Goal: Transaction & Acquisition: Purchase product/service

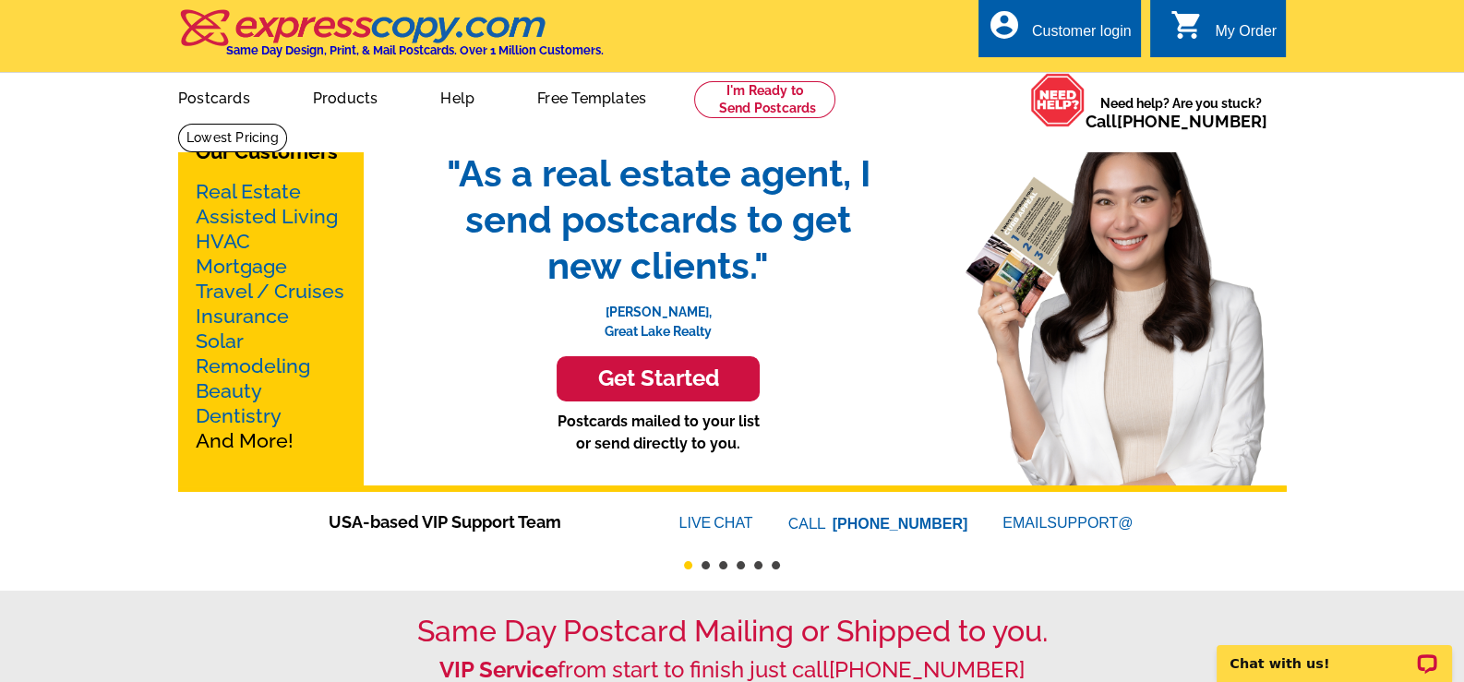
click at [273, 188] on link "Real Estate" at bounding box center [248, 191] width 105 height 23
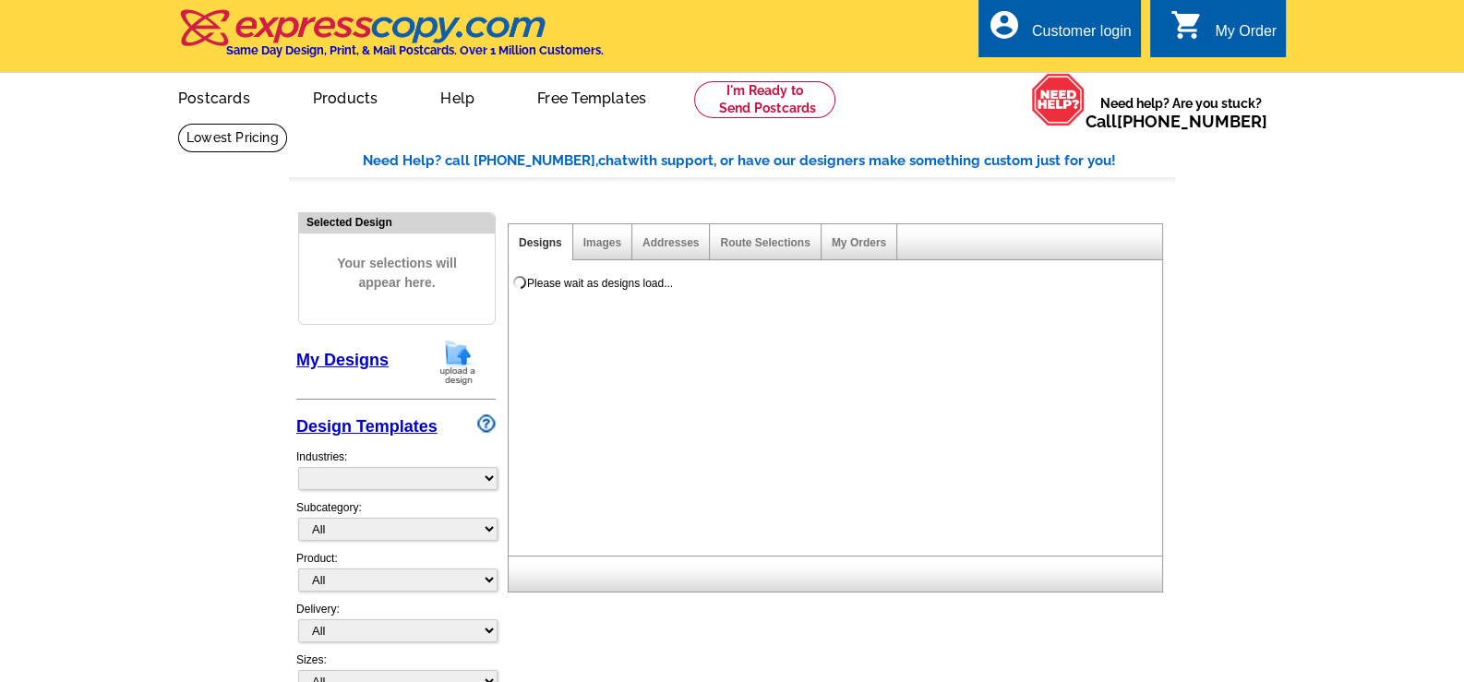
select select "785"
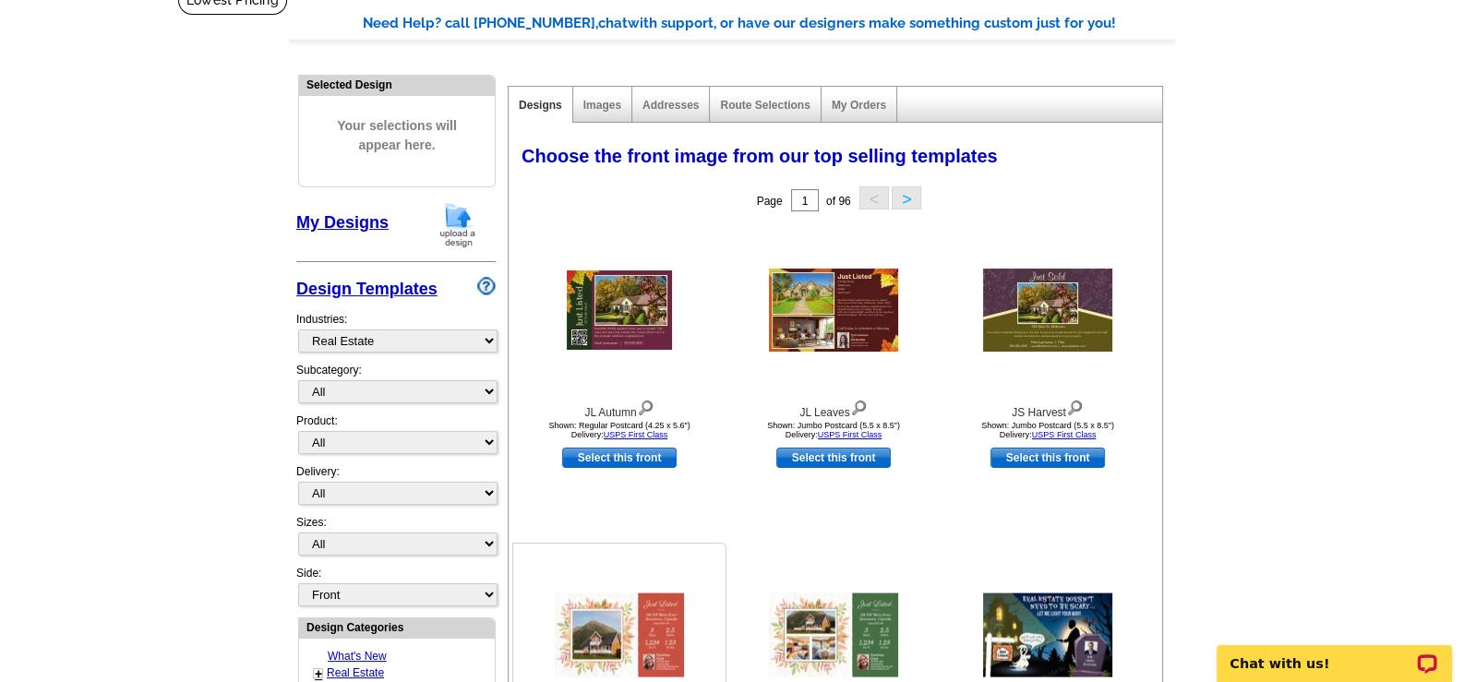
scroll to position [184, 0]
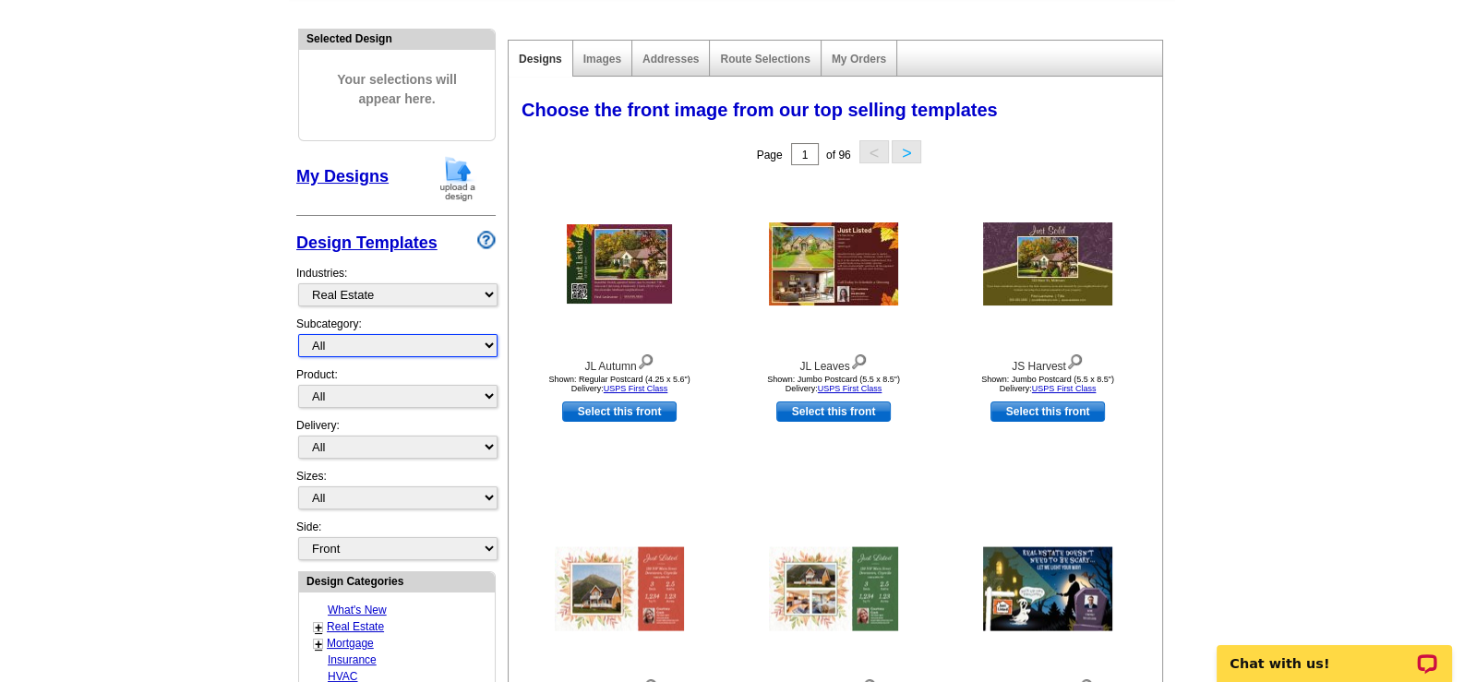
click at [480, 345] on select "All RE/MAX® Referrals [PERSON_NAME]® Berkshire Hathaway Home Services Century 2…" at bounding box center [397, 345] width 199 height 23
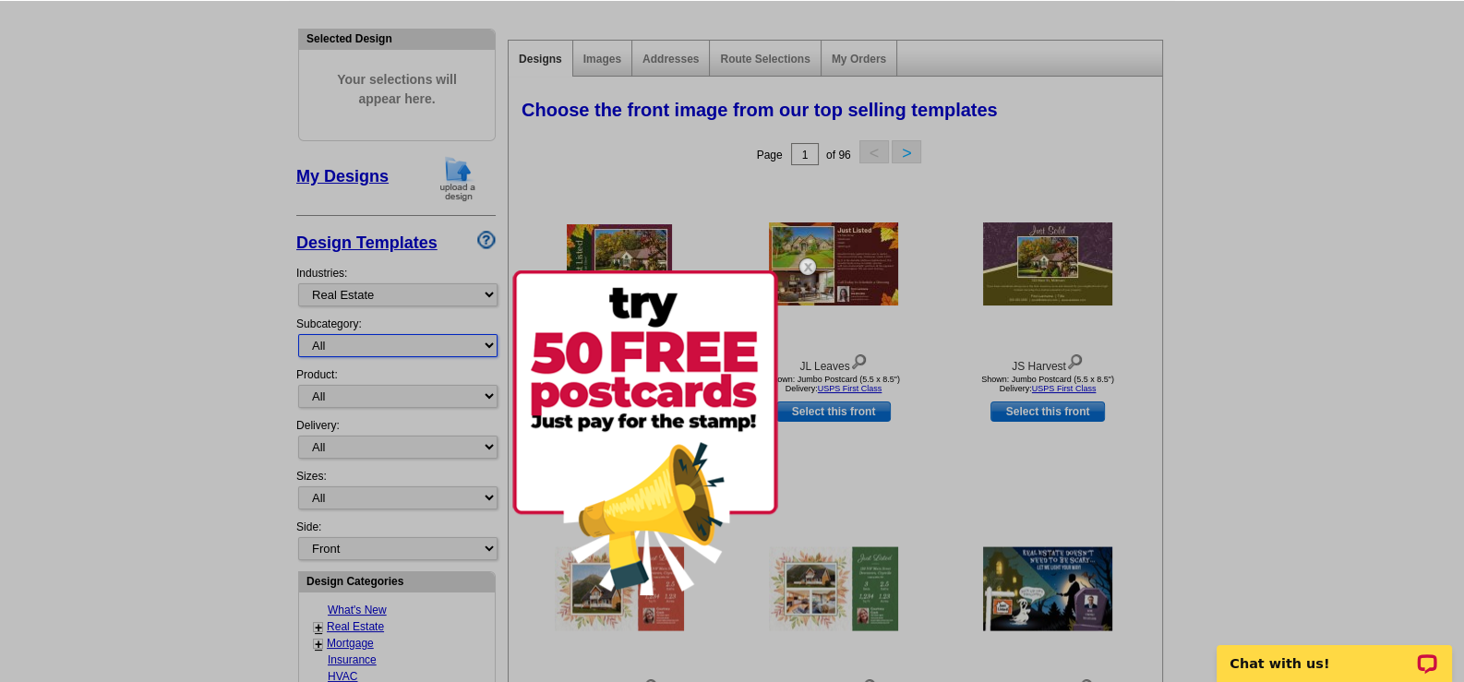
select select "807"
click at [298, 334] on select "All RE/MAX® Referrals [PERSON_NAME]® Berkshire Hathaway Home Services Century 2…" at bounding box center [397, 345] width 199 height 23
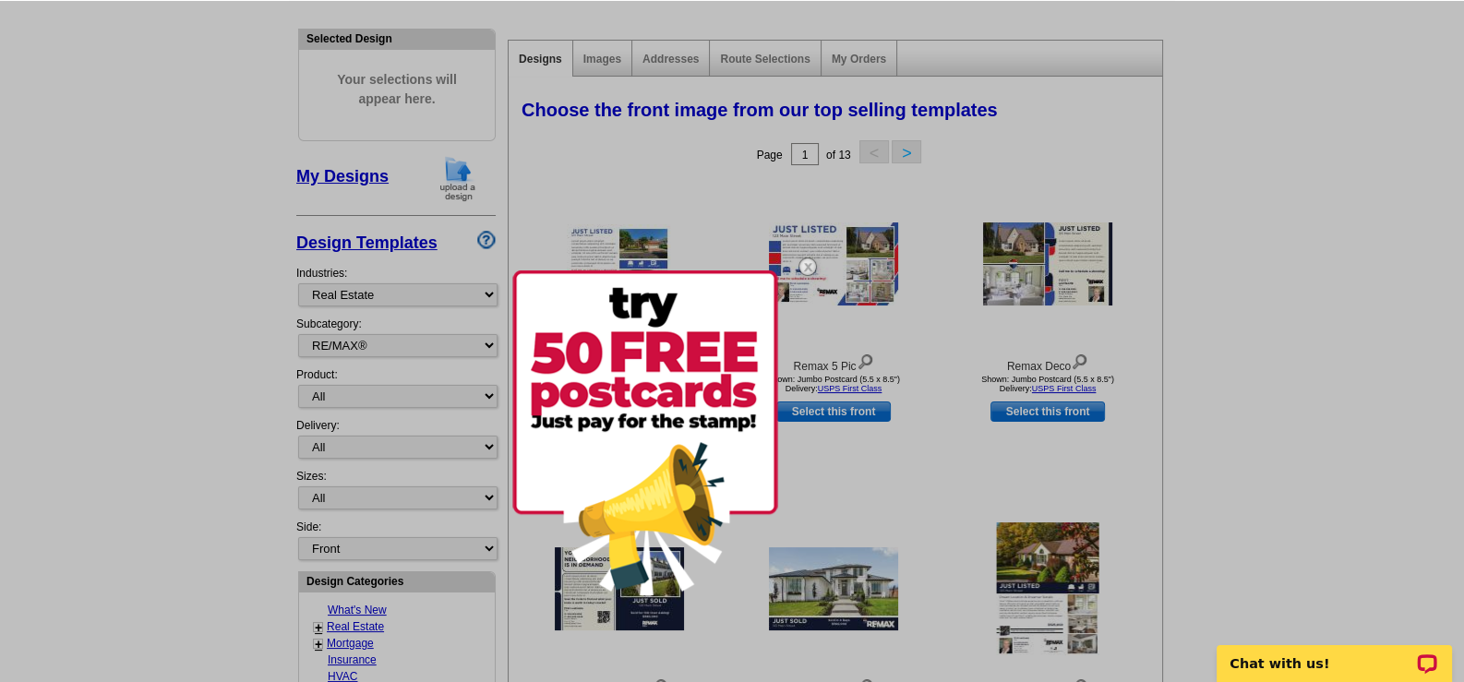
click at [448, 398] on div at bounding box center [732, 342] width 1464 height 682
click at [473, 390] on div at bounding box center [732, 342] width 1464 height 682
click at [809, 262] on img at bounding box center [808, 267] width 54 height 54
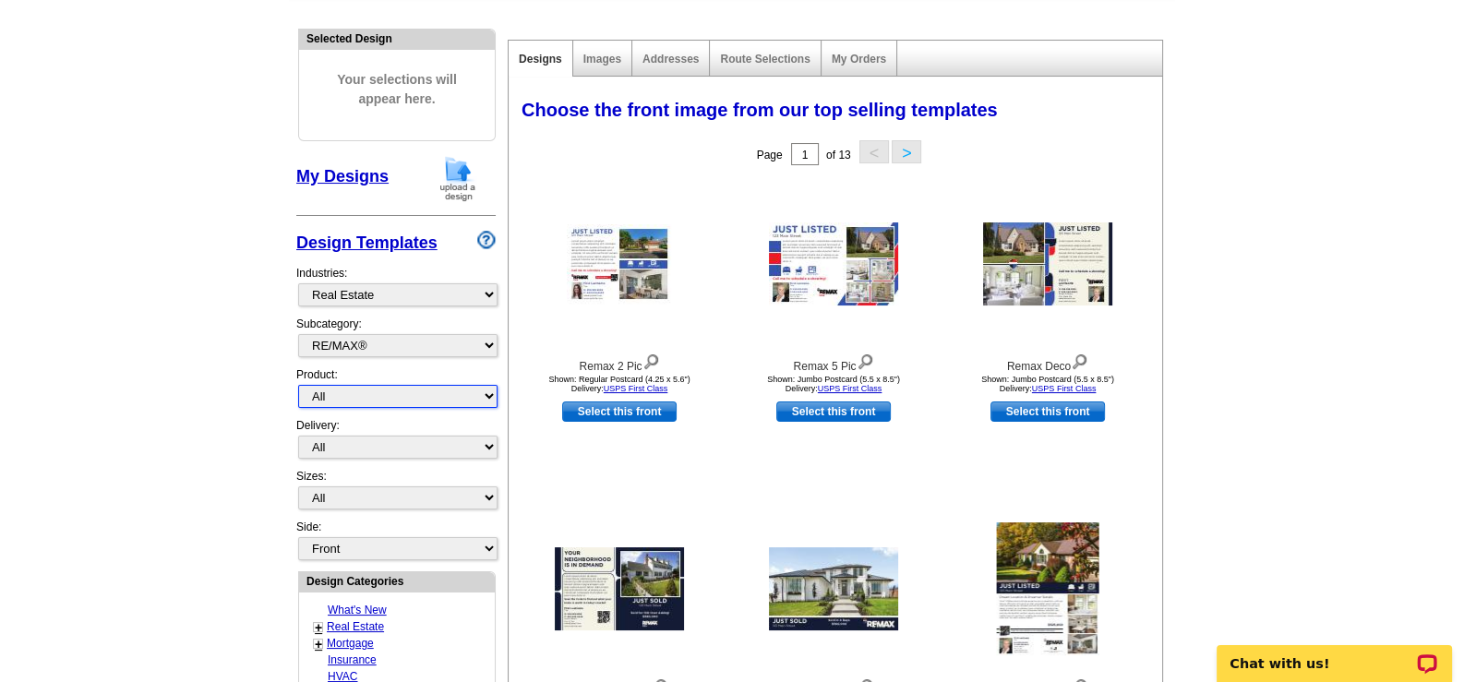
click at [489, 389] on select "All Postcards Letters and flyers Business Cards Door Hangers Greeting Cards" at bounding box center [397, 396] width 199 height 23
select select "1"
click at [298, 385] on select "All Postcards Letters and flyers Business Cards Door Hangers Greeting Cards" at bounding box center [397, 396] width 199 height 23
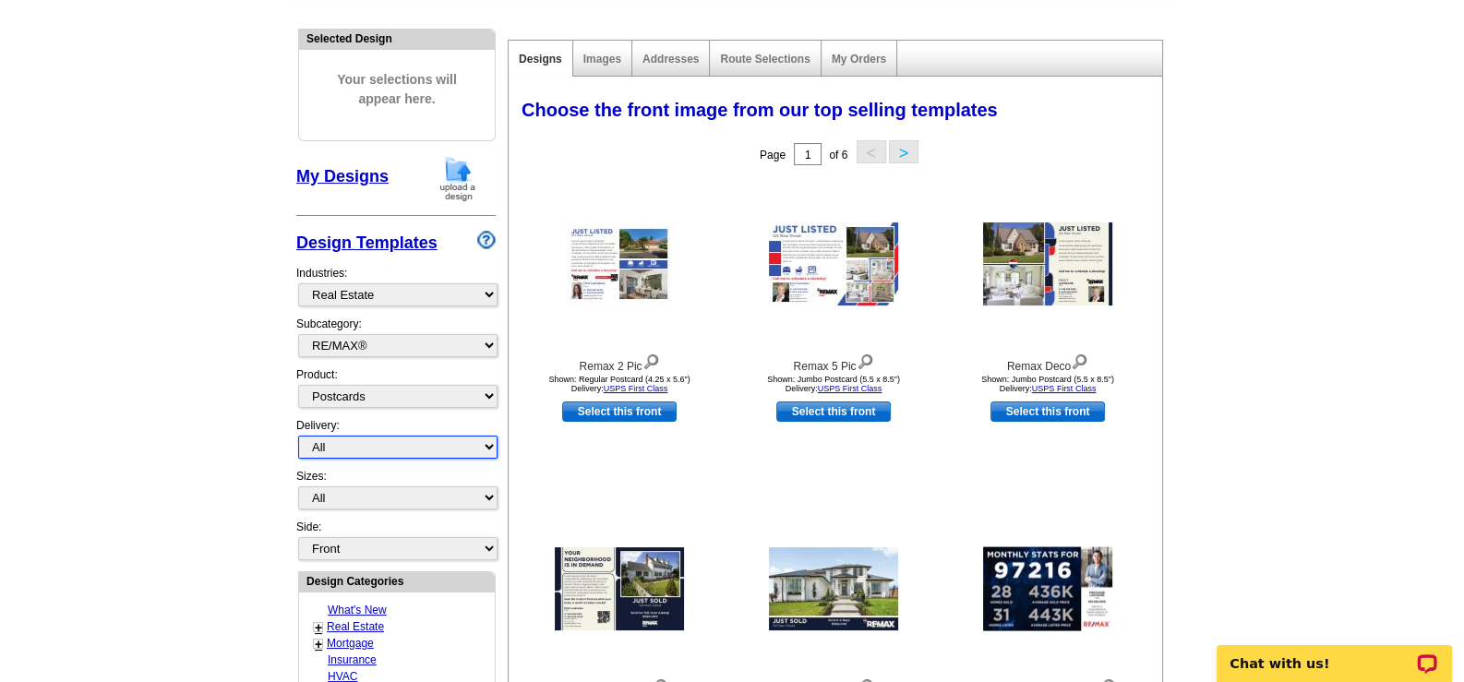
click at [474, 440] on select "All First Class Mail Shipped to Me EDDM Save 66% on Postage" at bounding box center [397, 447] width 199 height 23
select select "1"
click at [298, 436] on select "All First Class Mail Shipped to Me EDDM Save 66% on Postage" at bounding box center [397, 447] width 199 height 23
click at [482, 493] on select "All Jumbo Postcard (5.5" x 8.5") Regular Postcard (4.25" x 5.6") Panoramic Post…" at bounding box center [397, 497] width 199 height 23
select select "2"
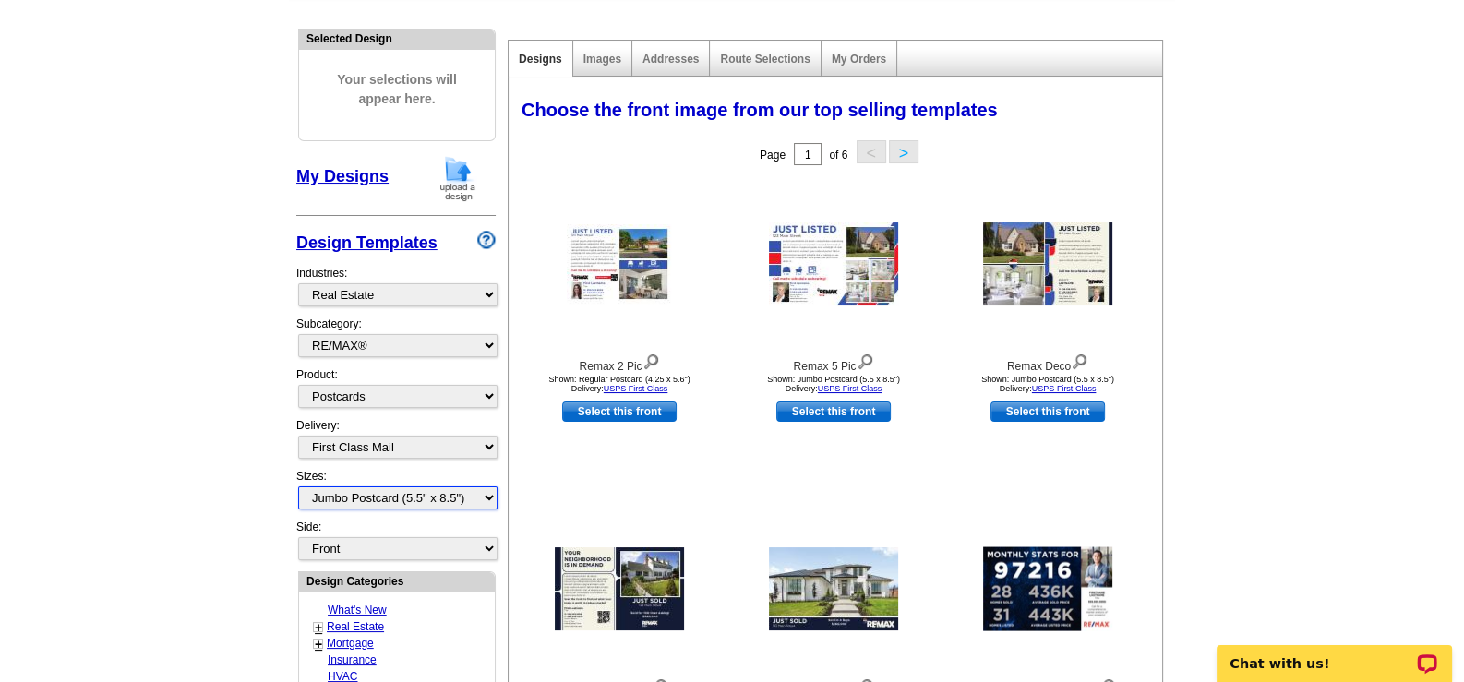
click at [298, 486] on select "All Jumbo Postcard (5.5" x 8.5") Regular Postcard (4.25" x 5.6") Panoramic Post…" at bounding box center [397, 497] width 199 height 23
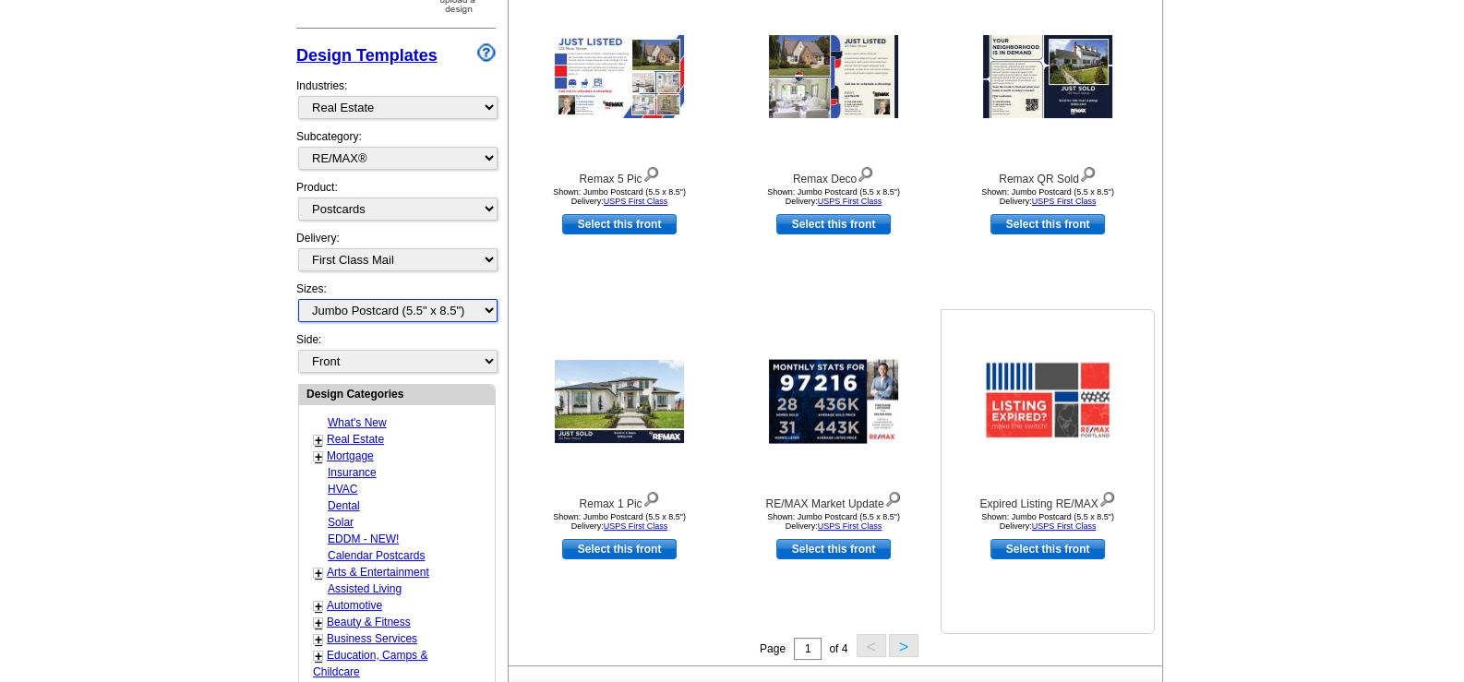
scroll to position [461, 0]
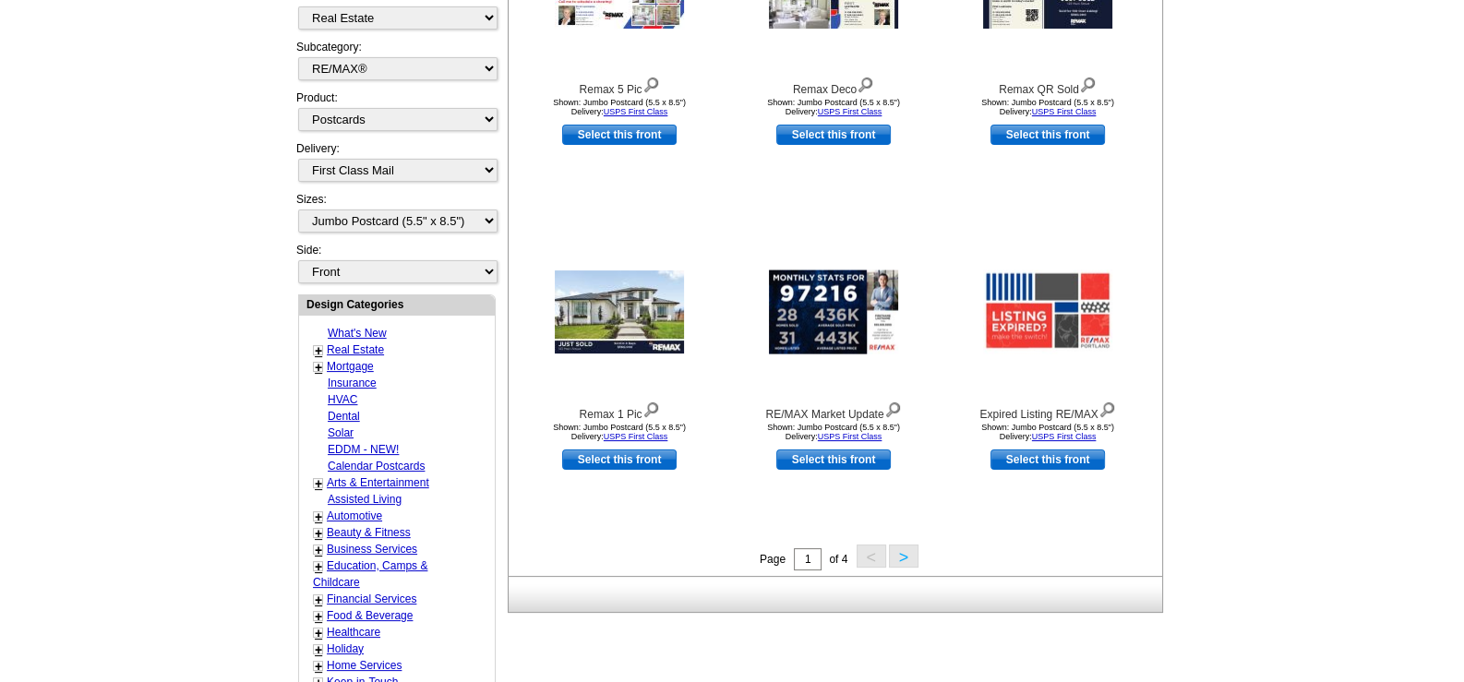
click at [375, 343] on link "Real Estate" at bounding box center [355, 349] width 57 height 13
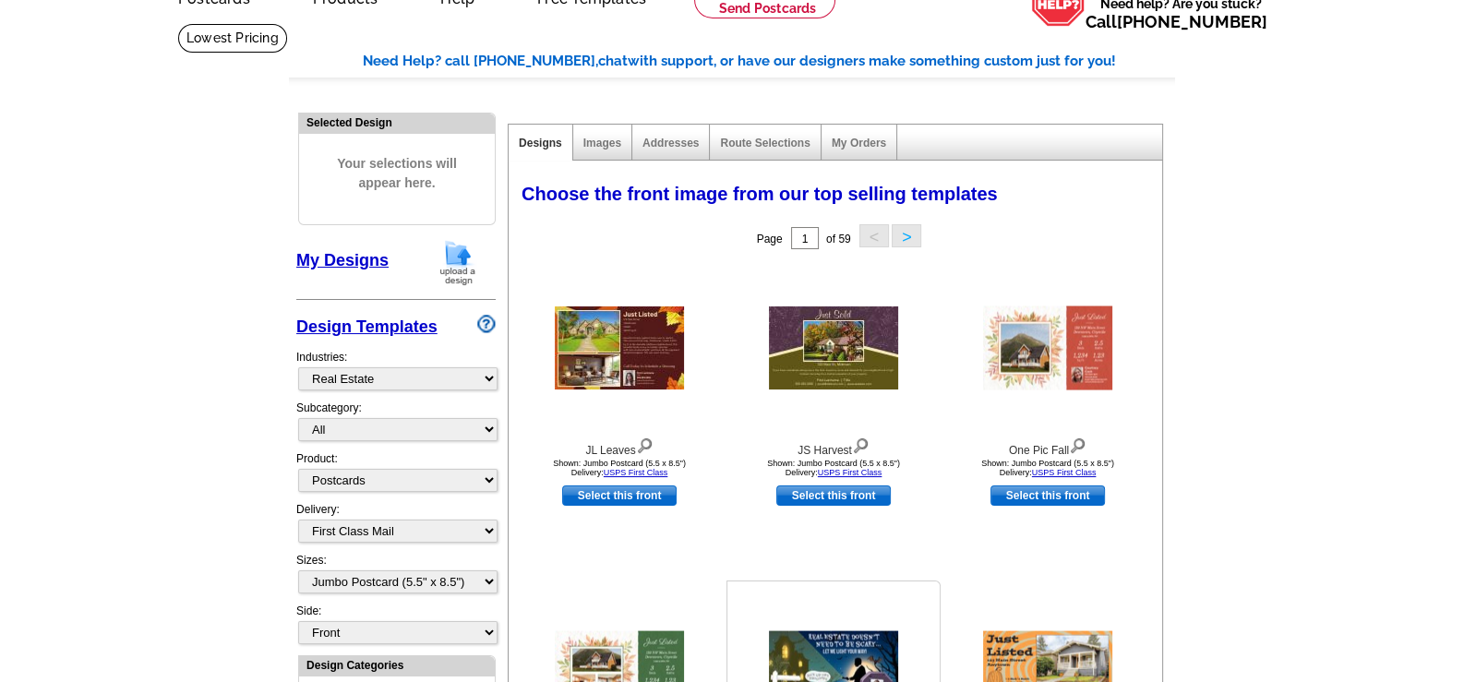
scroll to position [88, 0]
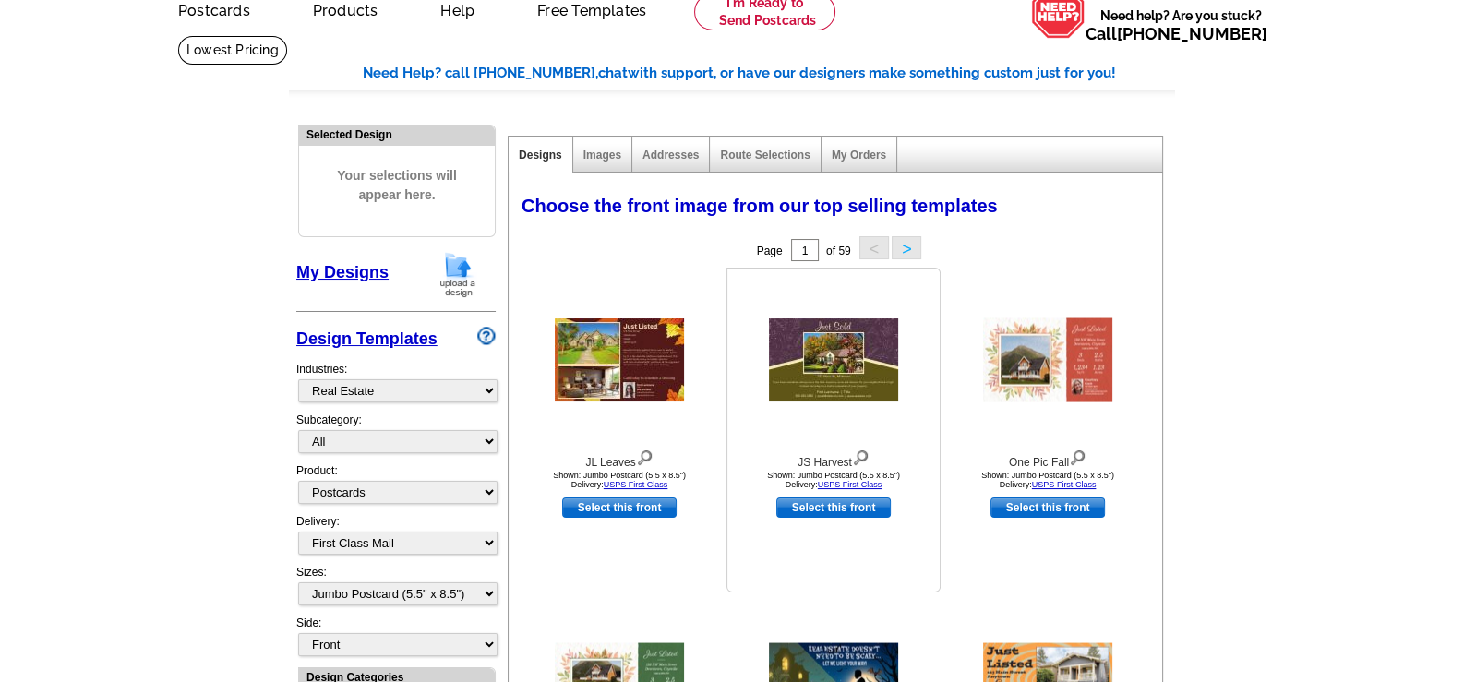
click at [843, 351] on img at bounding box center [833, 359] width 129 height 83
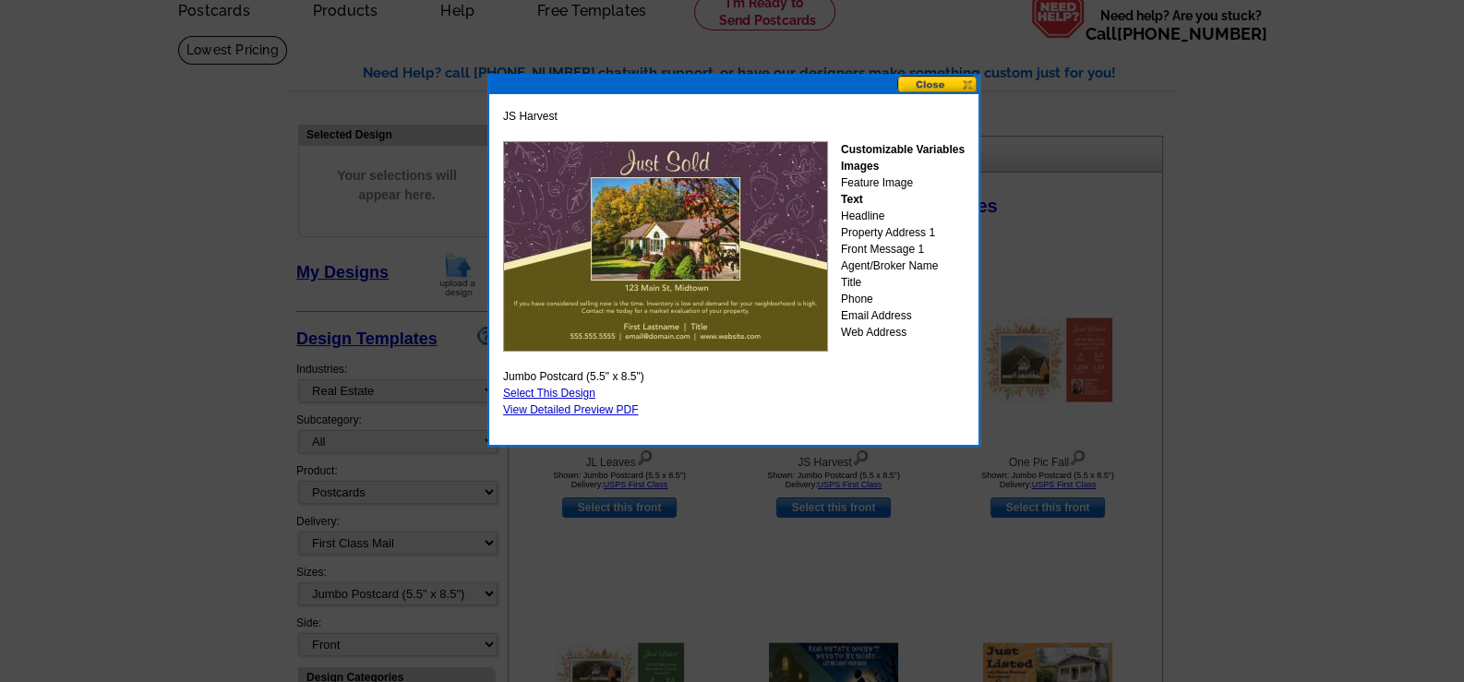
click at [944, 79] on button at bounding box center [937, 85] width 81 height 18
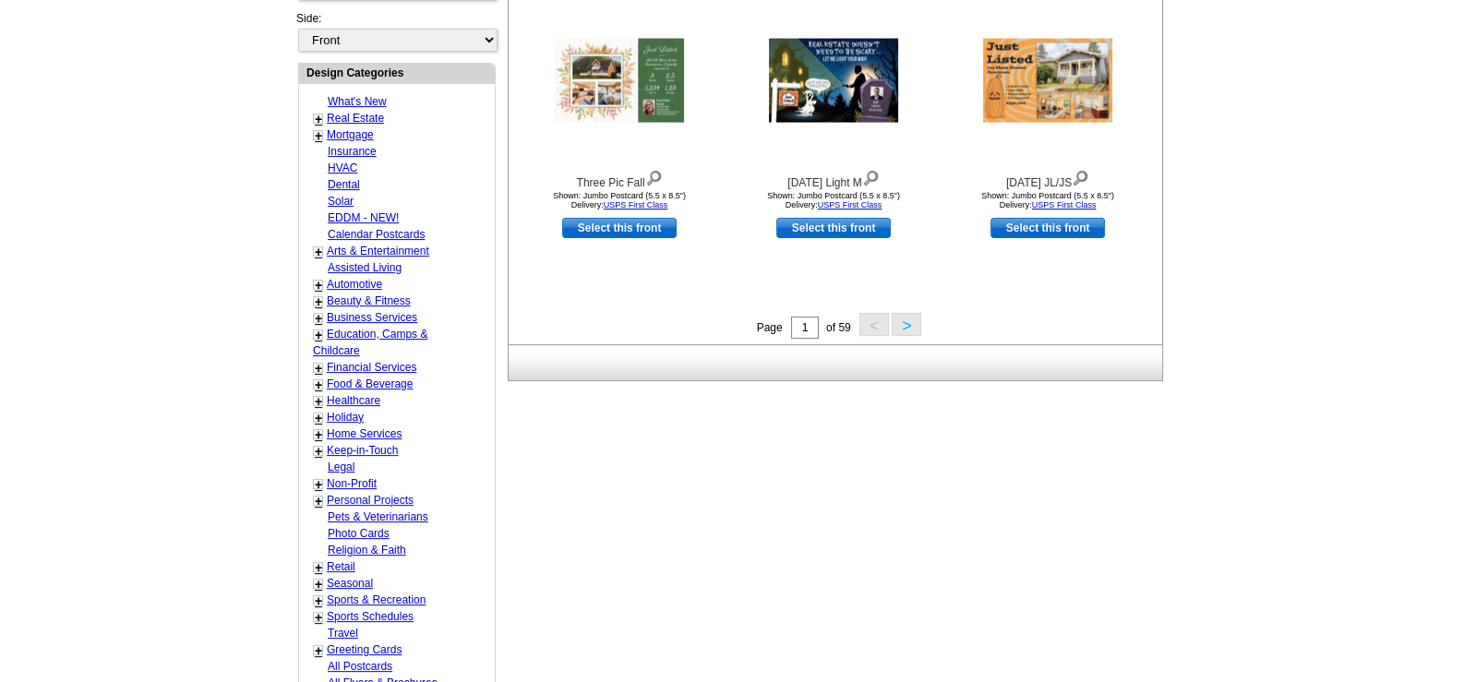
scroll to position [733, 0]
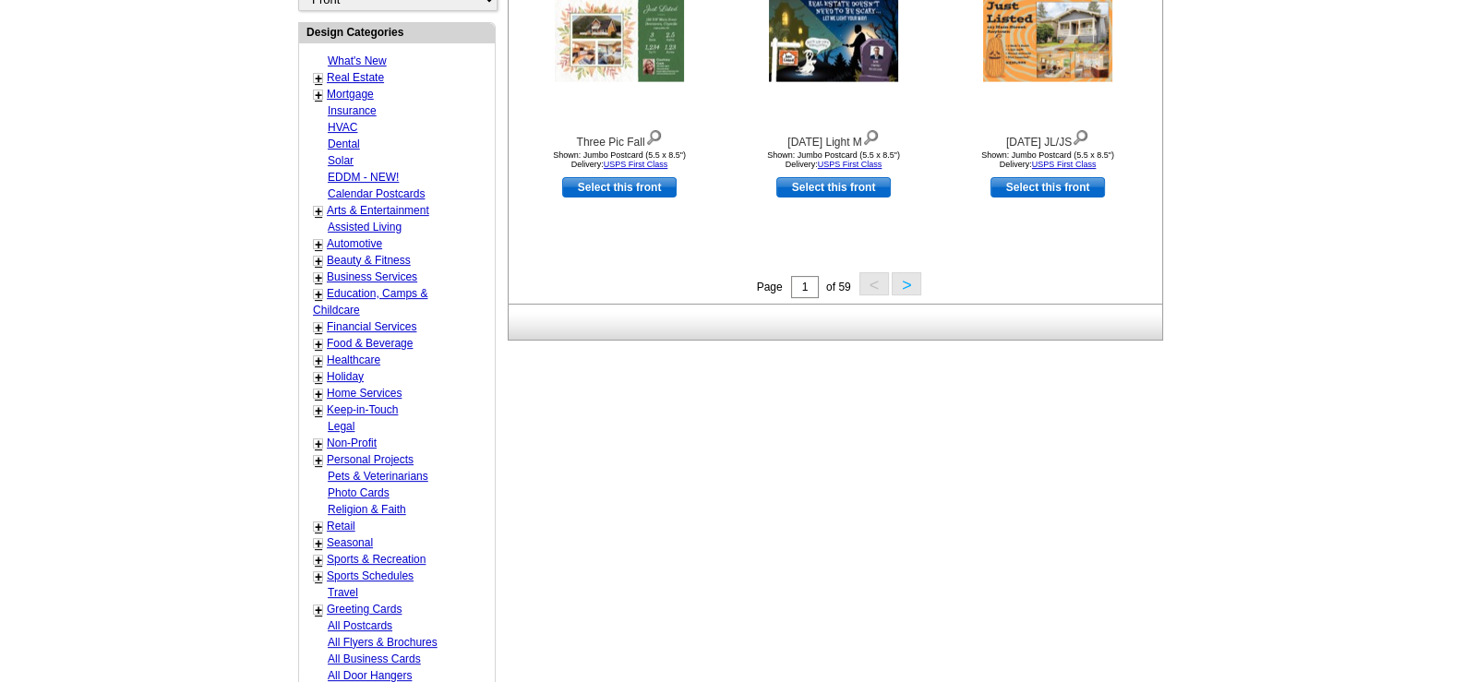
click at [910, 281] on button ">" at bounding box center [907, 283] width 30 height 23
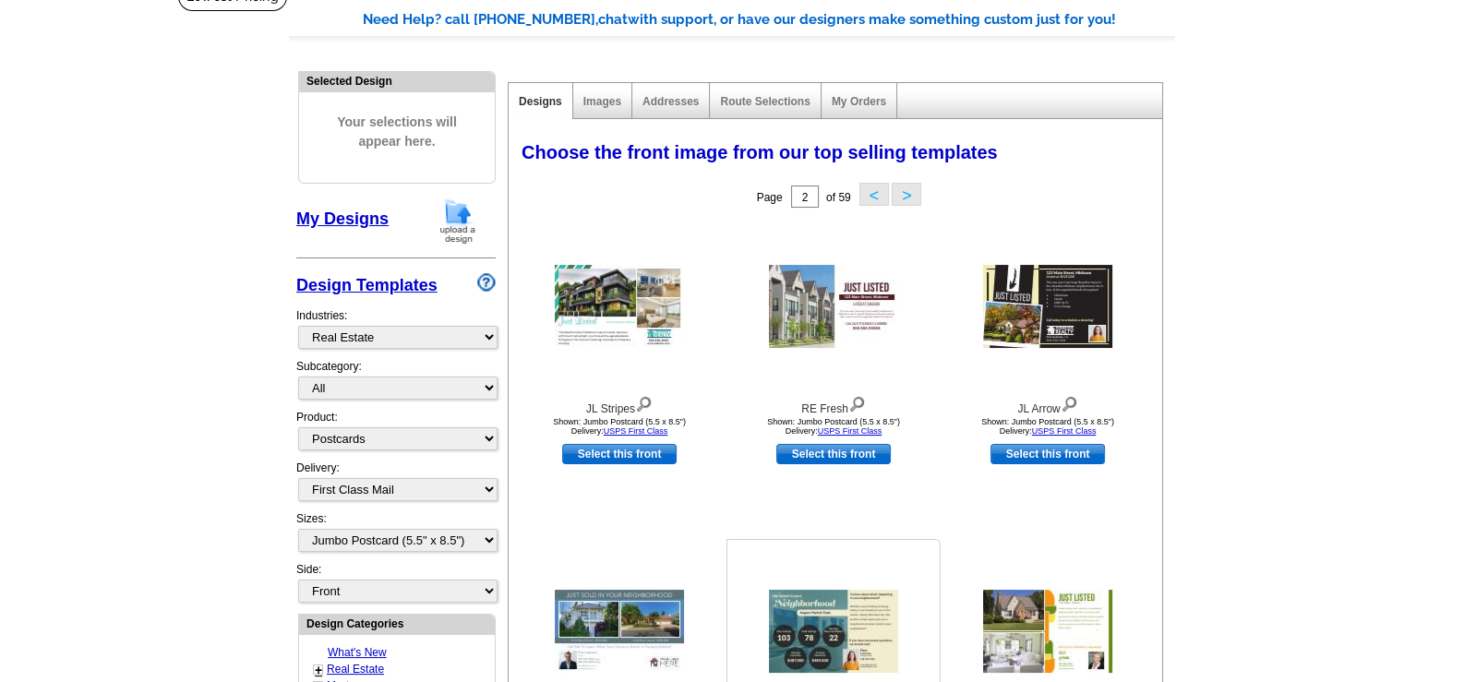
scroll to position [184, 0]
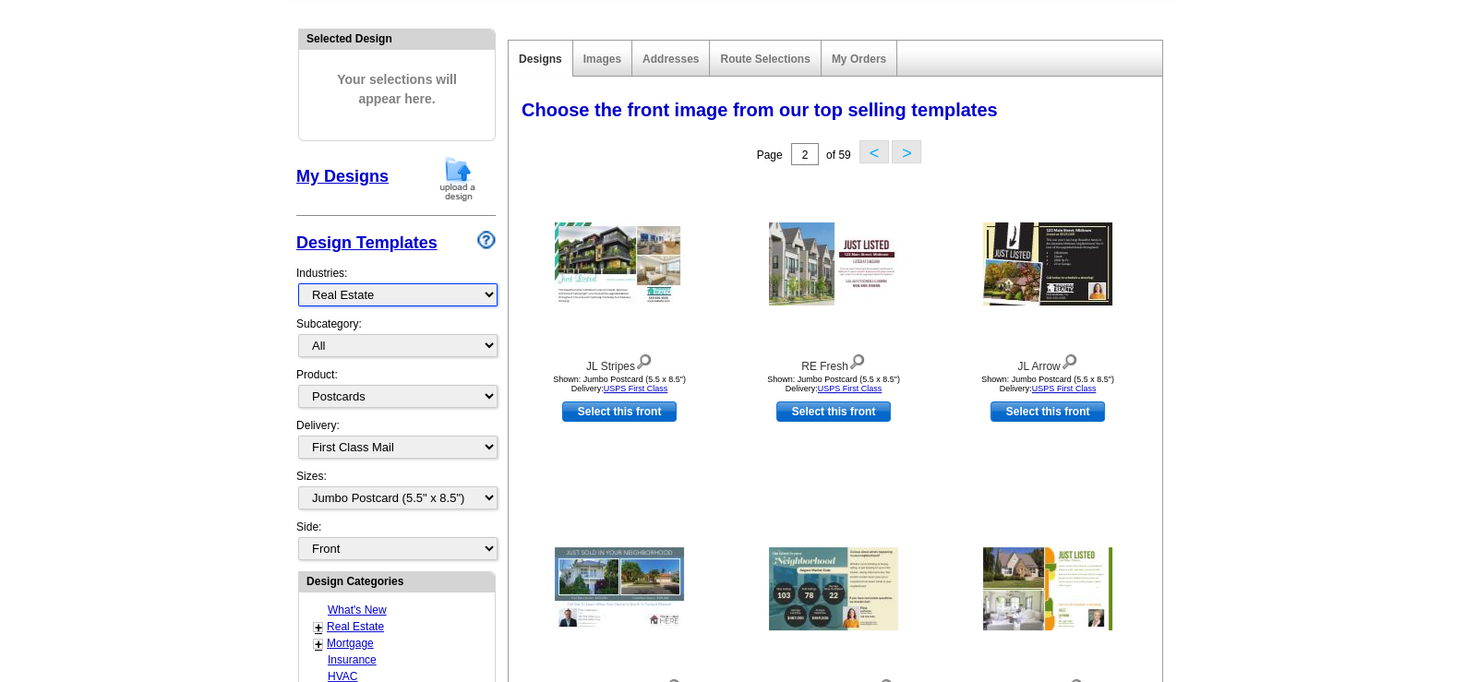
click at [481, 294] on select "What's New Real Estate Mortgage Insurance HVAC Dental Solar EDDM - NEW! Calenda…" at bounding box center [397, 294] width 199 height 23
click at [482, 293] on select "What's New Real Estate Mortgage Insurance HVAC Dental Solar EDDM - NEW! Calenda…" at bounding box center [397, 294] width 199 height 23
click at [465, 343] on select "All RE/MAX® Referrals [PERSON_NAME]® Berkshire Hathaway Home Services Century 2…" at bounding box center [397, 345] width 199 height 23
select select "807"
click at [298, 334] on select "All RE/MAX® Referrals [PERSON_NAME]® Berkshire Hathaway Home Services Century 2…" at bounding box center [397, 345] width 199 height 23
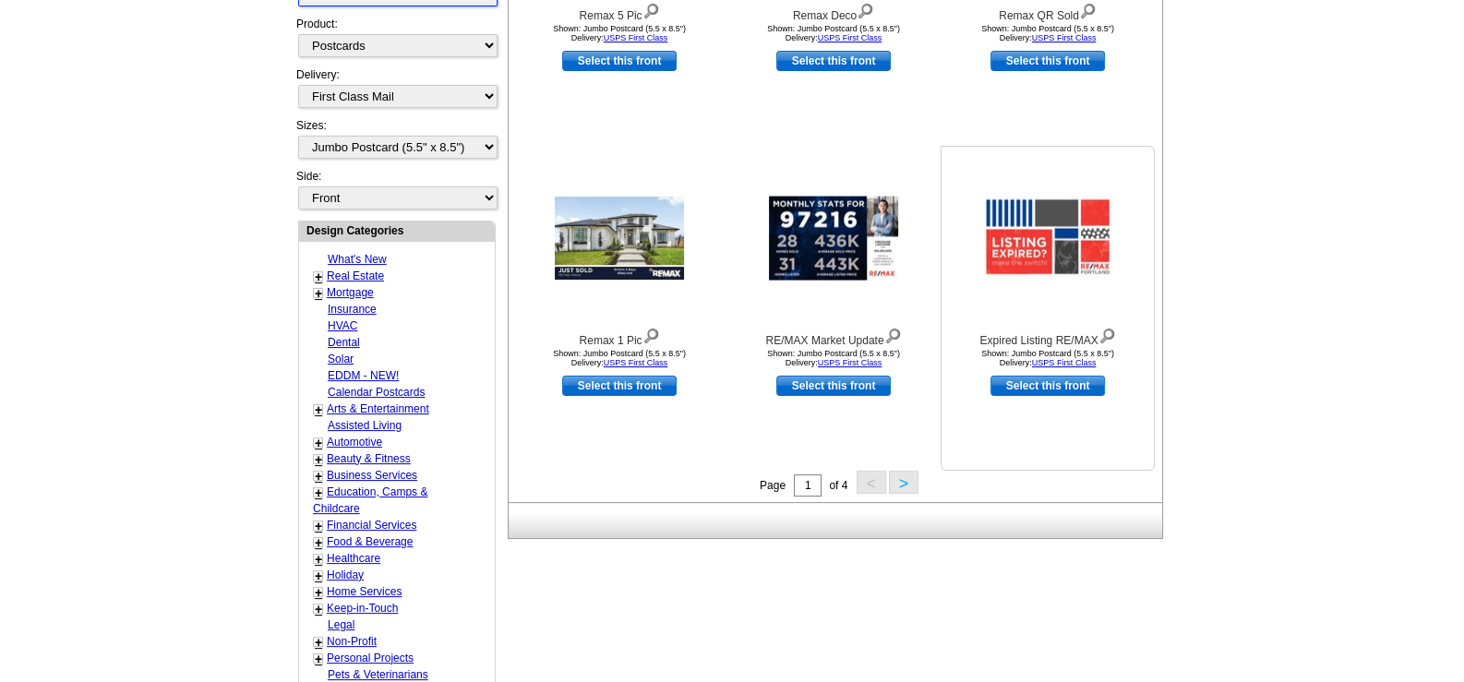
scroll to position [554, 0]
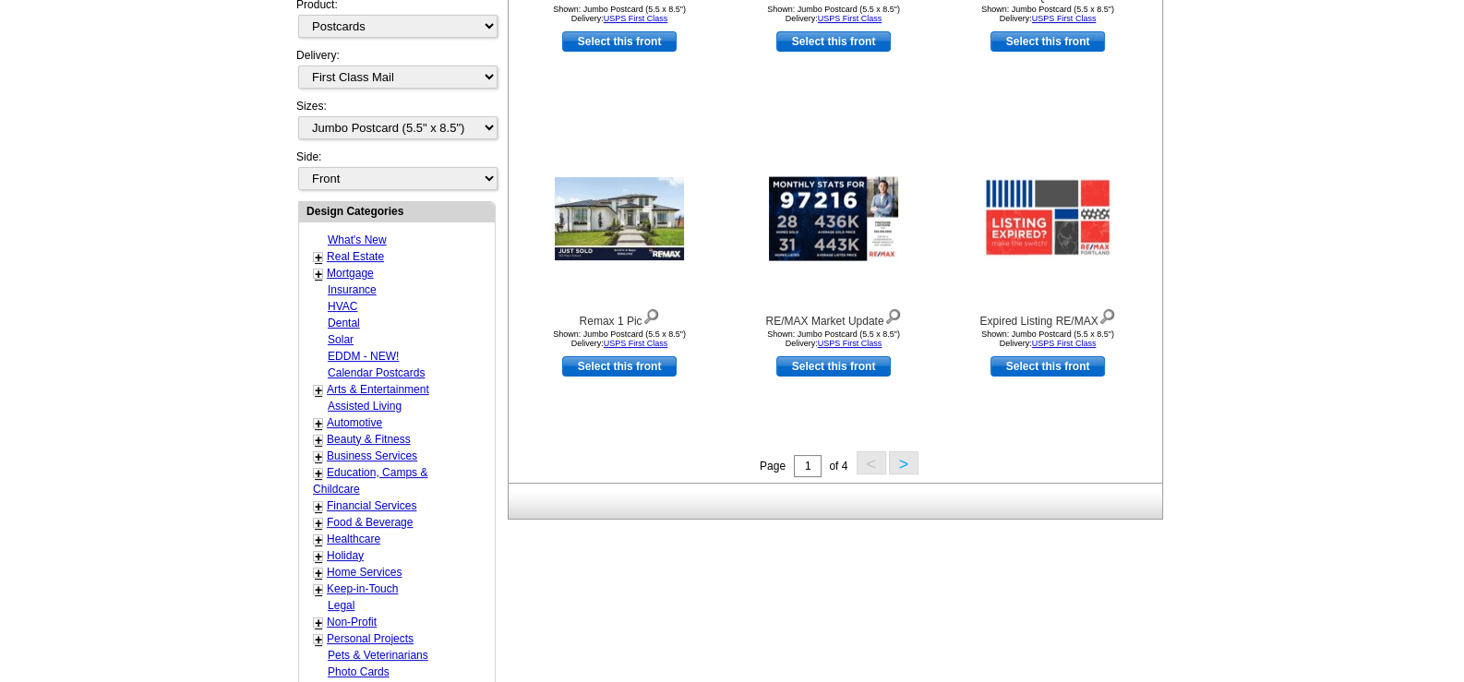
click at [895, 456] on button ">" at bounding box center [904, 462] width 30 height 23
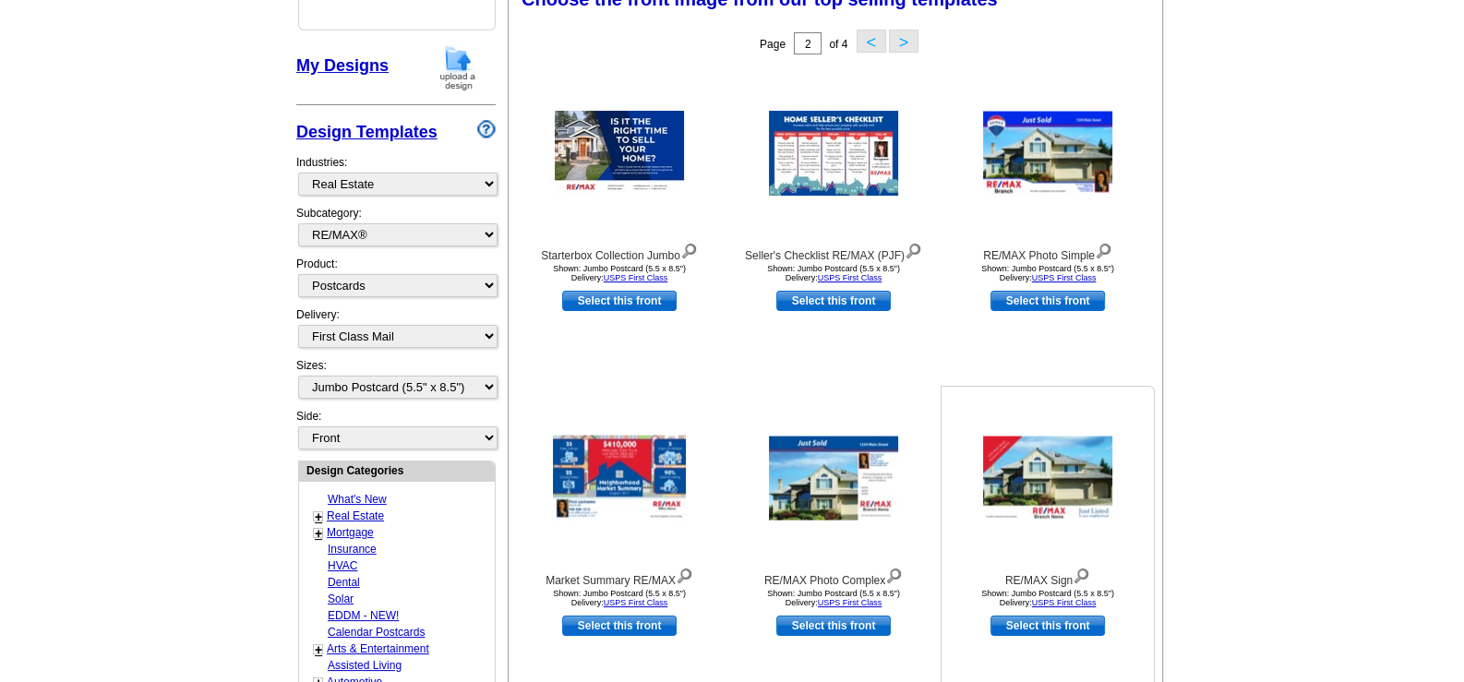
scroll to position [272, 0]
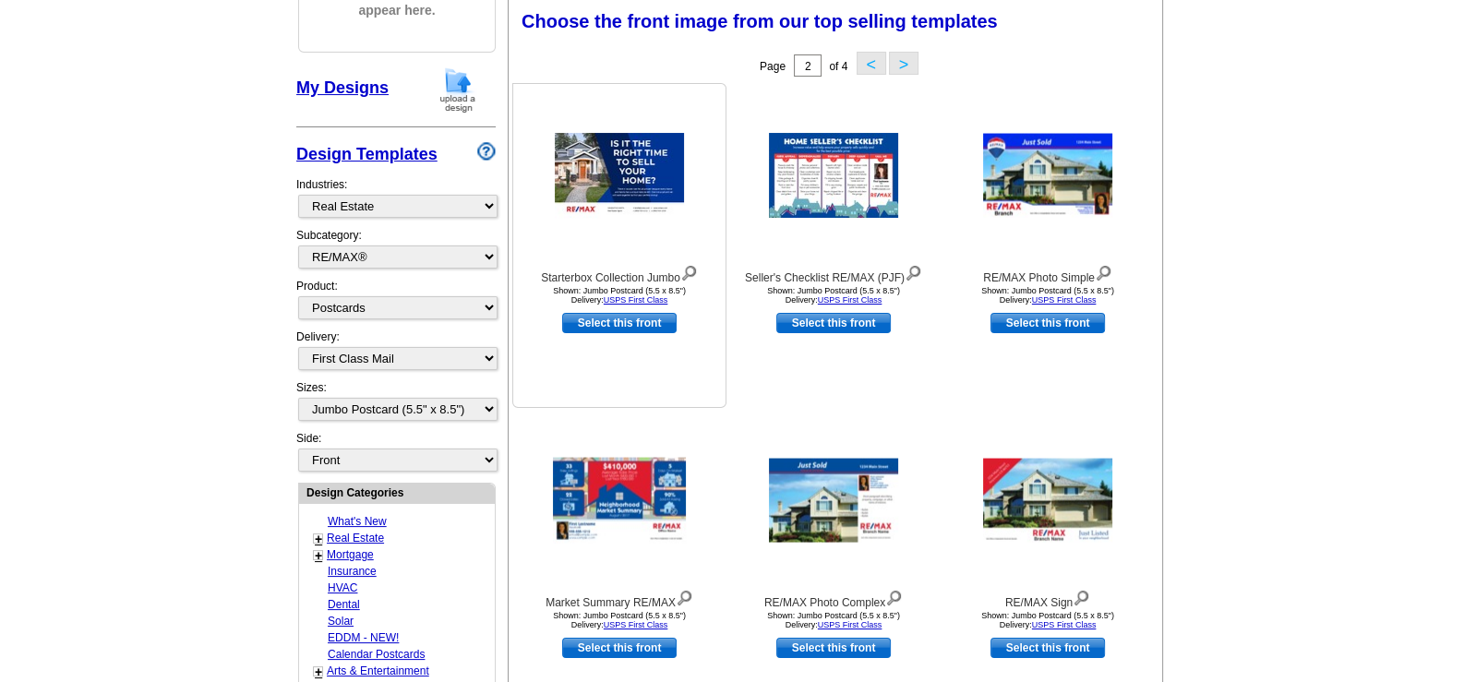
click at [630, 175] on img at bounding box center [619, 175] width 129 height 85
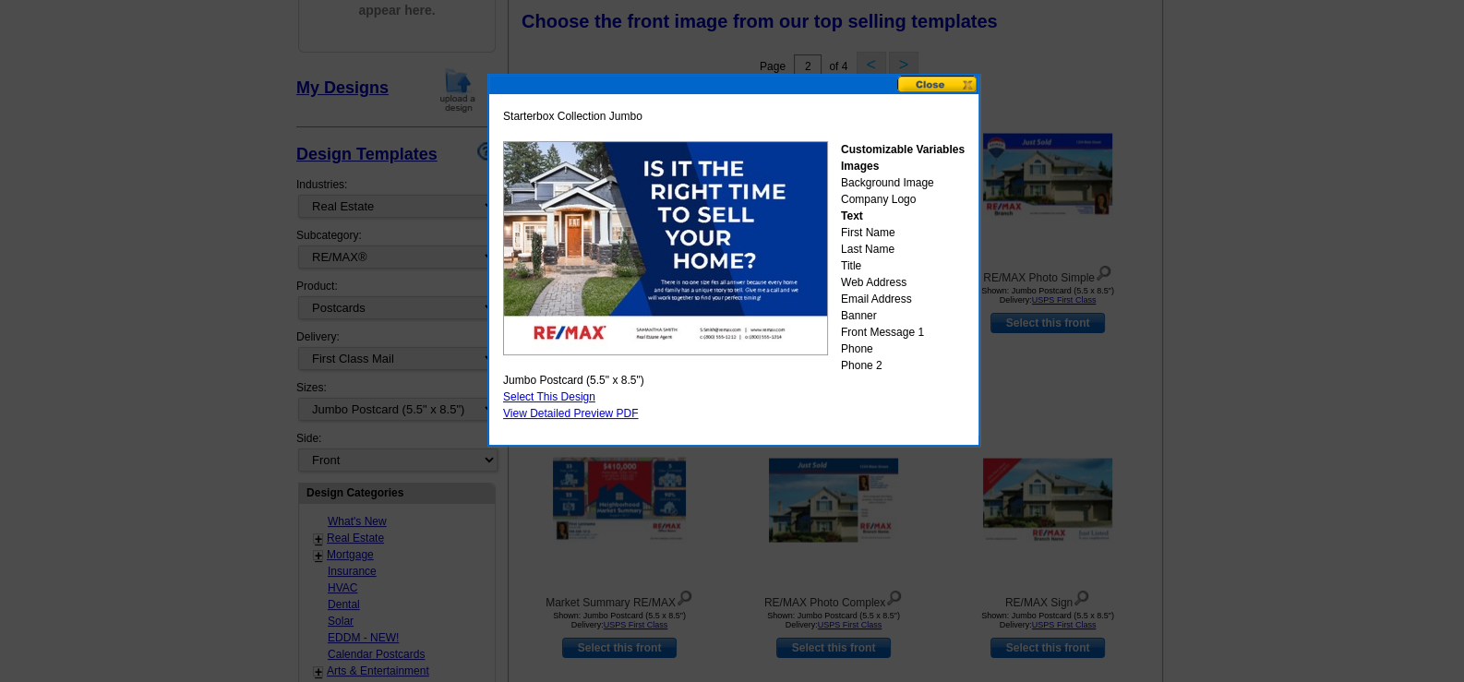
click at [949, 84] on button at bounding box center [937, 85] width 81 height 18
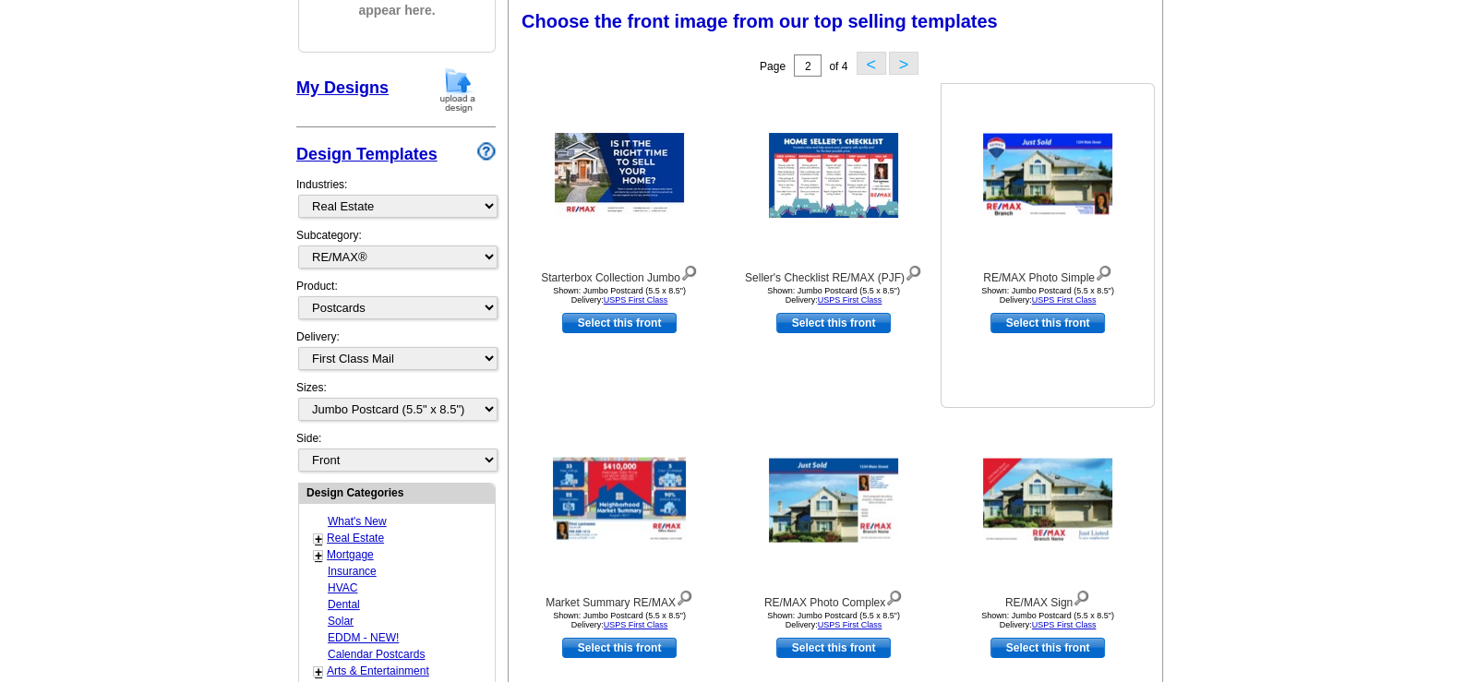
click at [1026, 164] on img at bounding box center [1047, 176] width 129 height 84
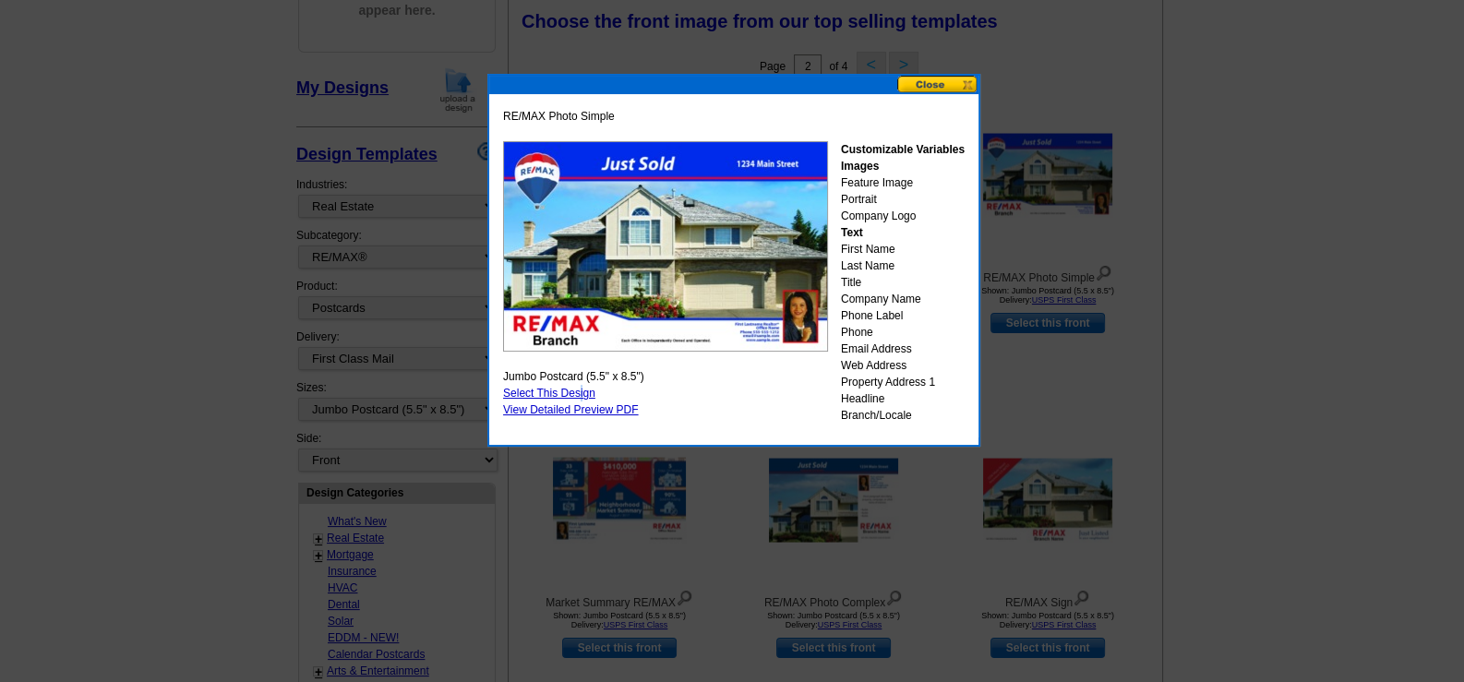
click at [581, 393] on link "Select This Design" at bounding box center [549, 393] width 92 height 13
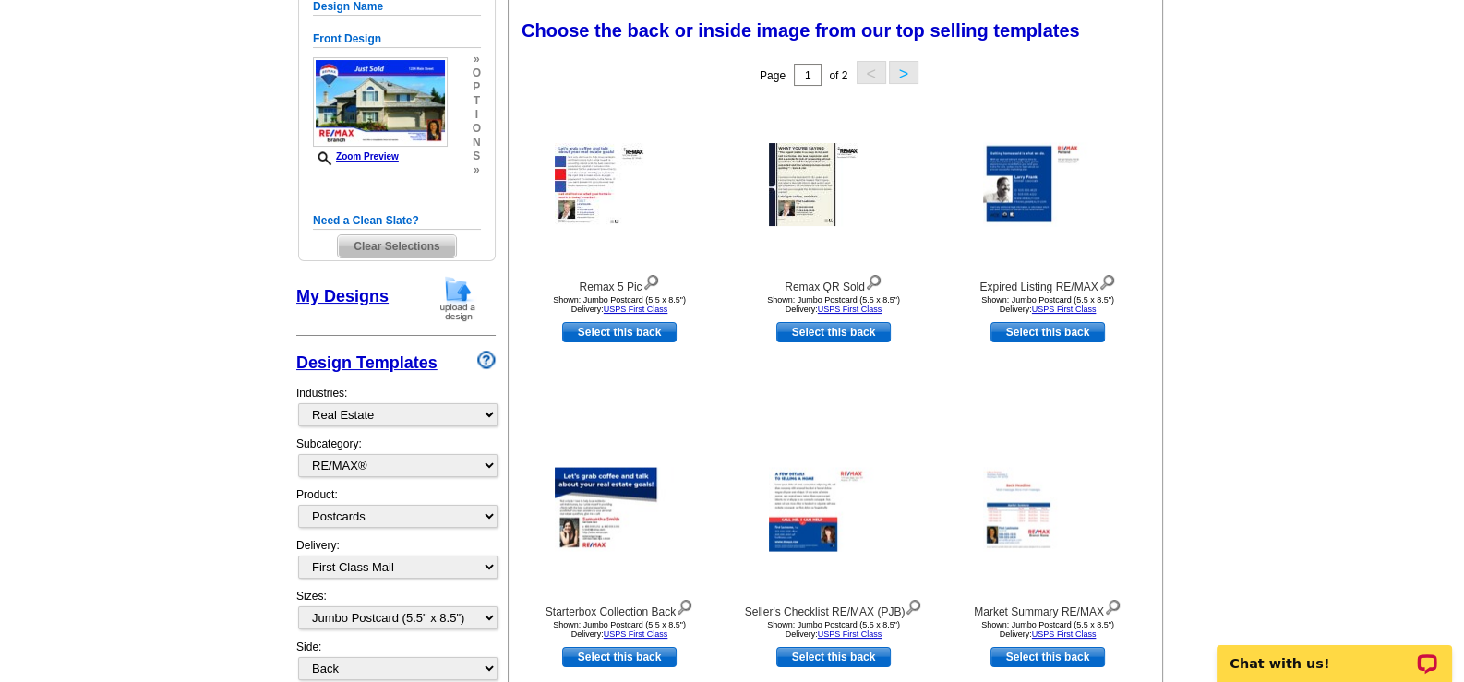
scroll to position [277, 0]
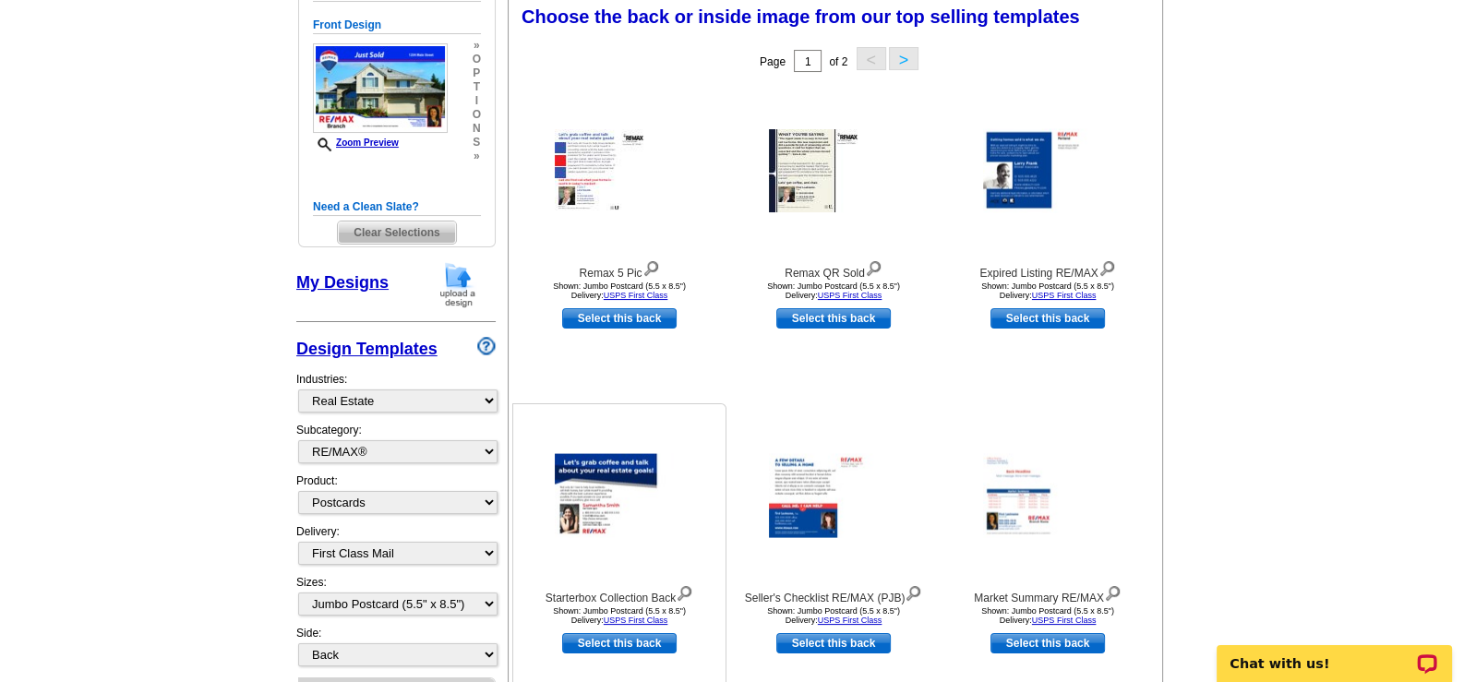
click at [621, 495] on img at bounding box center [619, 496] width 129 height 84
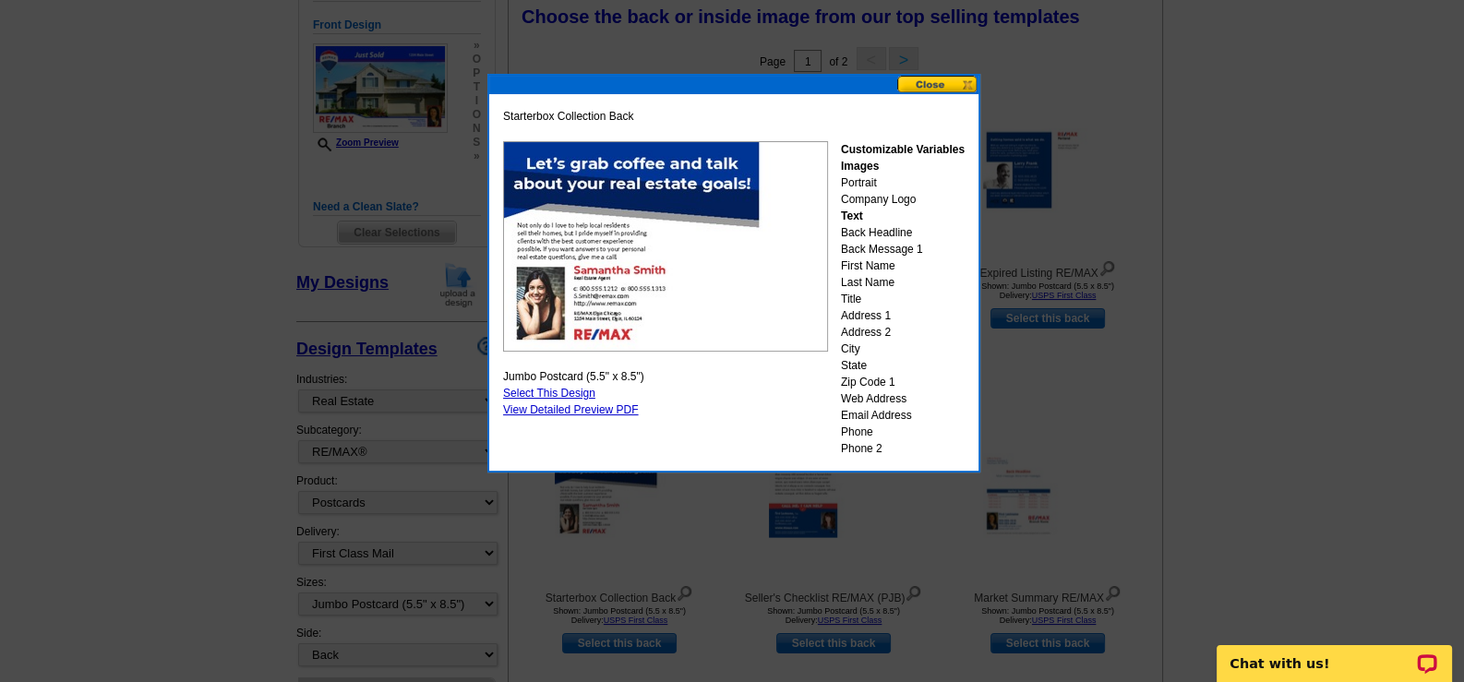
click at [952, 76] on button at bounding box center [937, 85] width 81 height 18
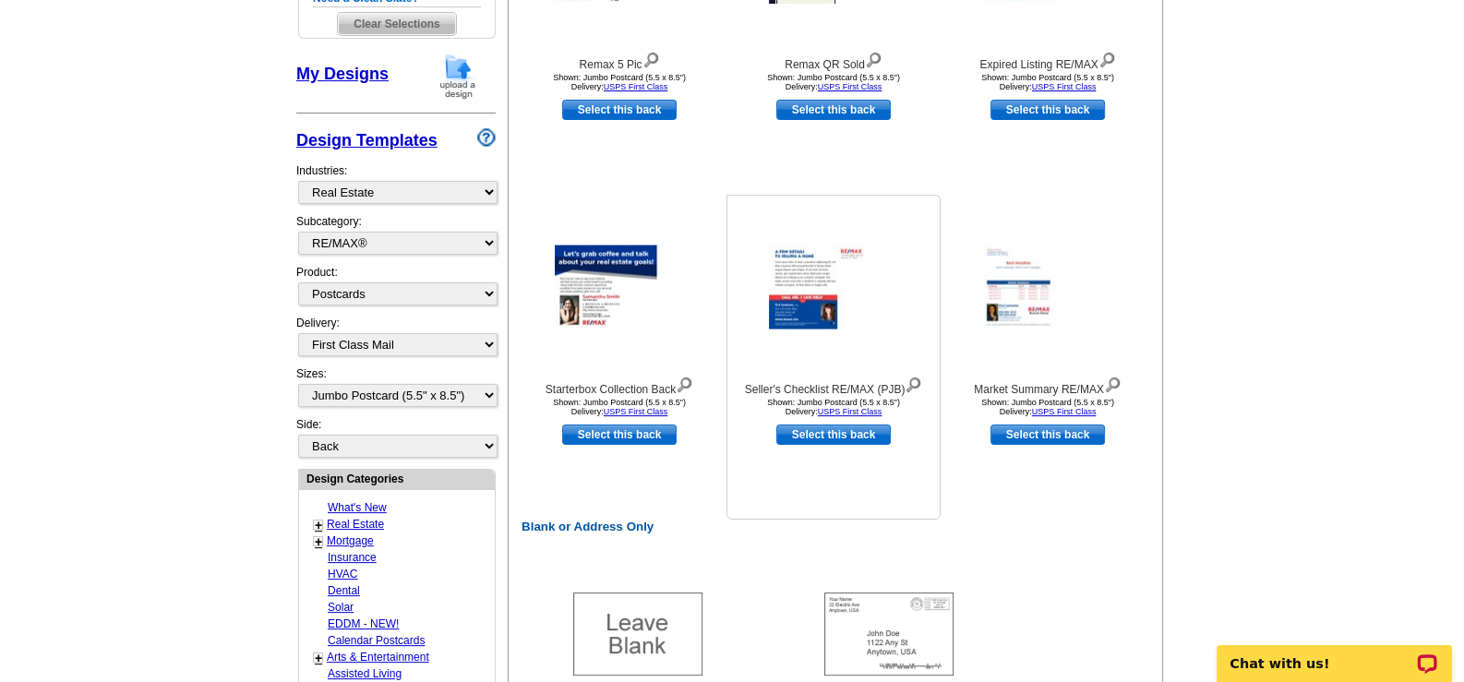
scroll to position [368, 0]
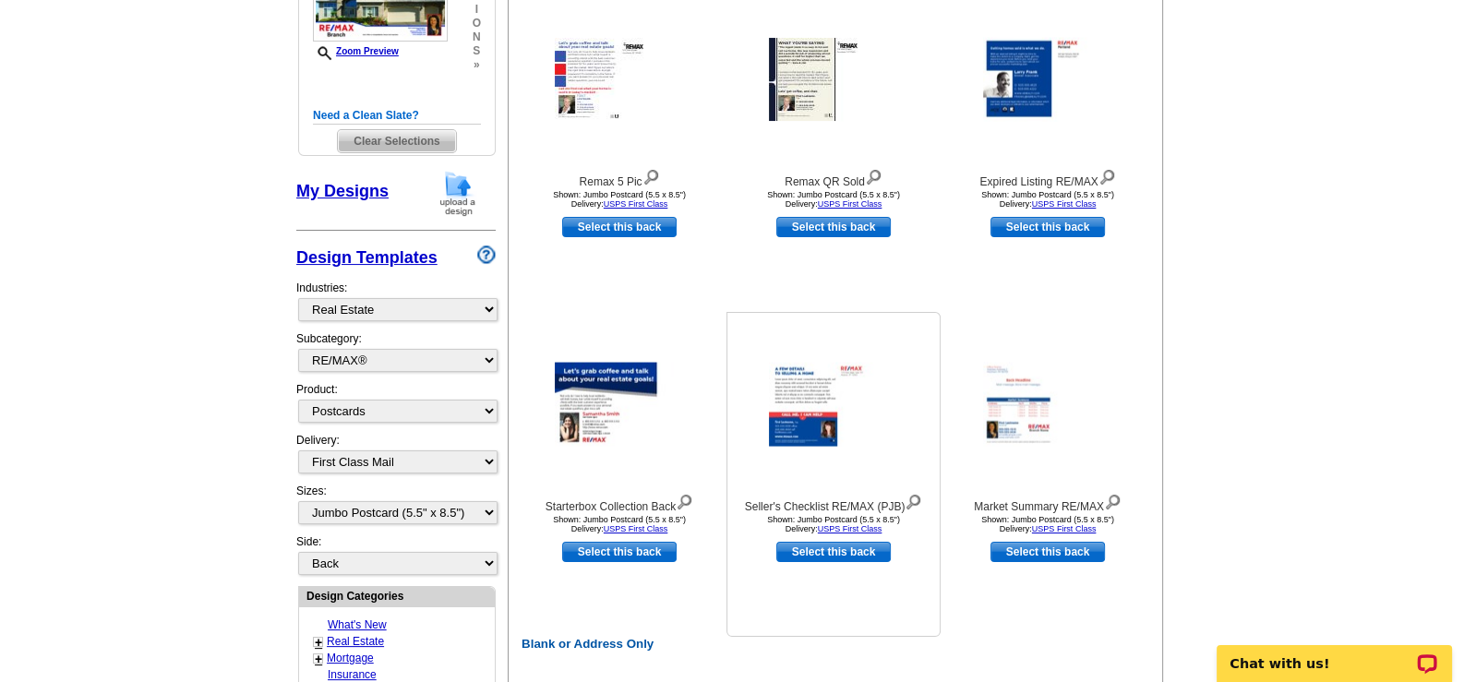
click at [783, 394] on img at bounding box center [833, 405] width 129 height 84
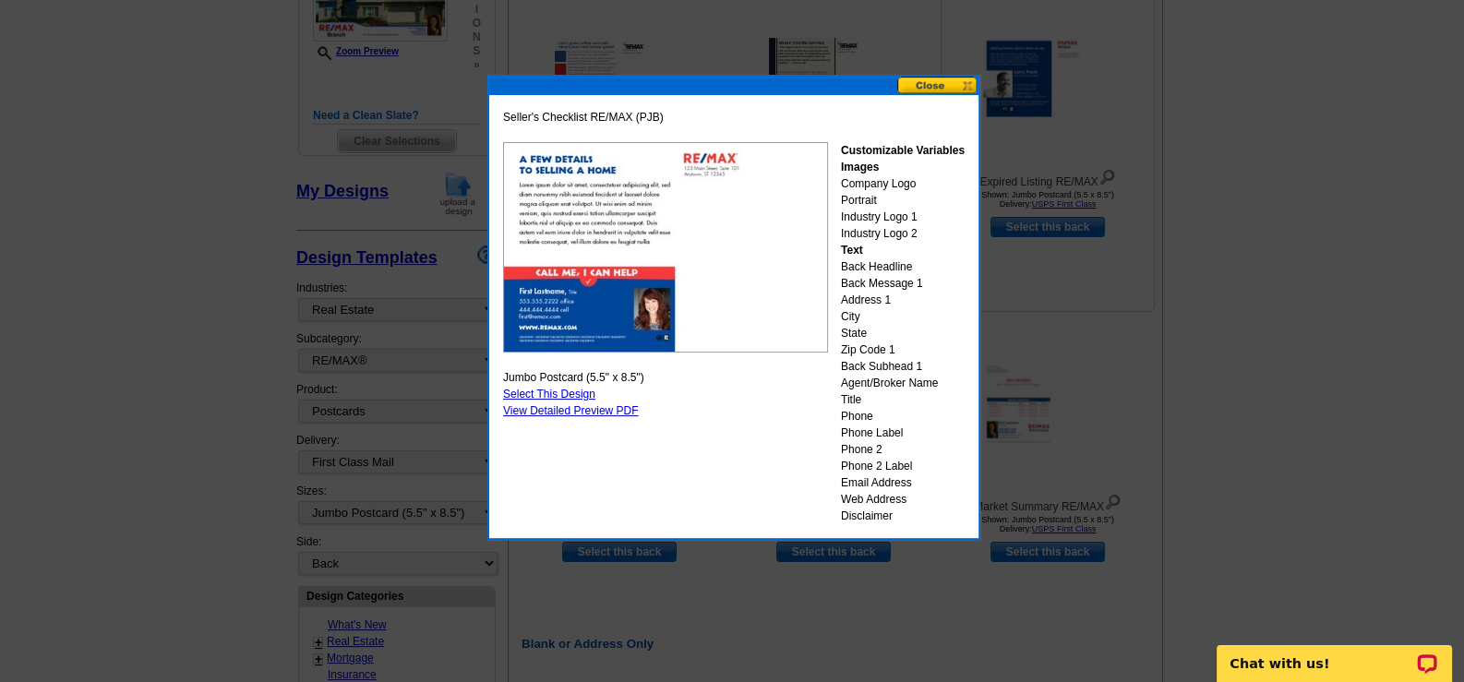
click at [946, 81] on button at bounding box center [937, 86] width 81 height 18
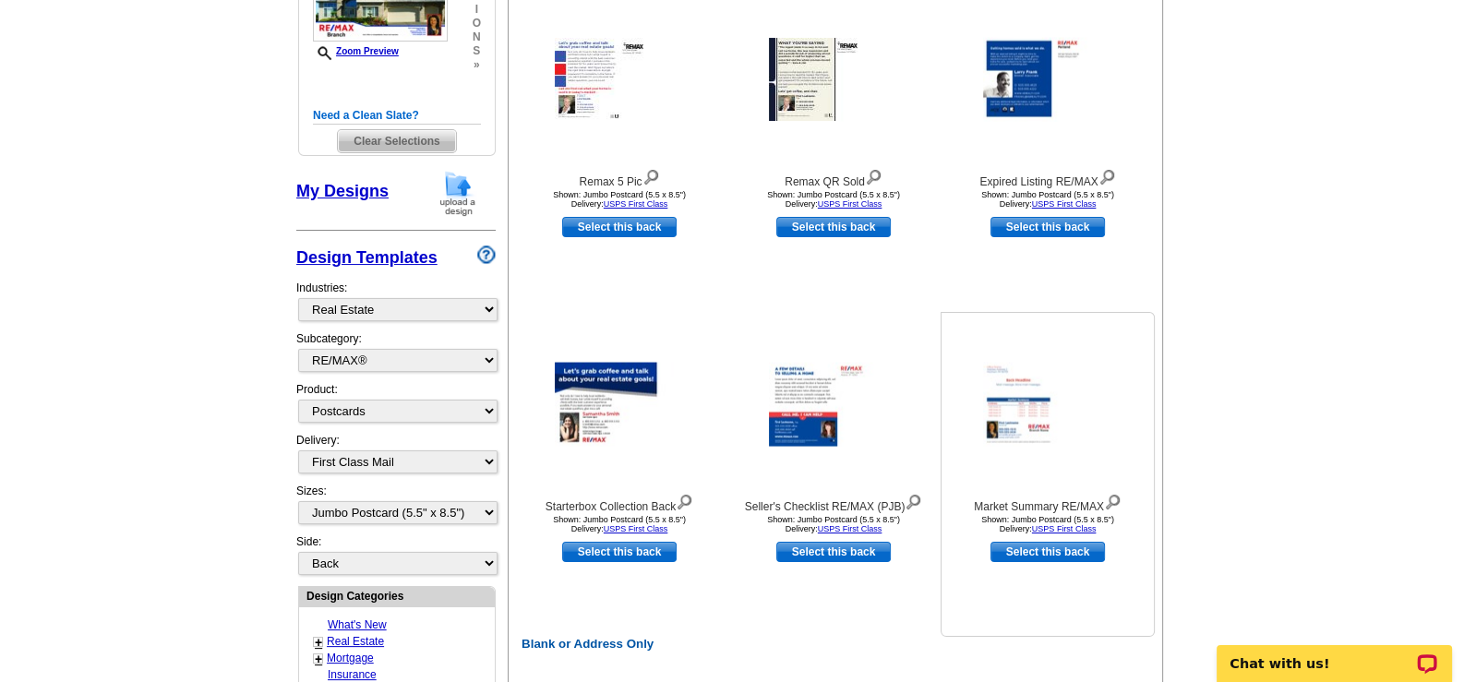
click at [1028, 401] on img at bounding box center [1047, 405] width 129 height 84
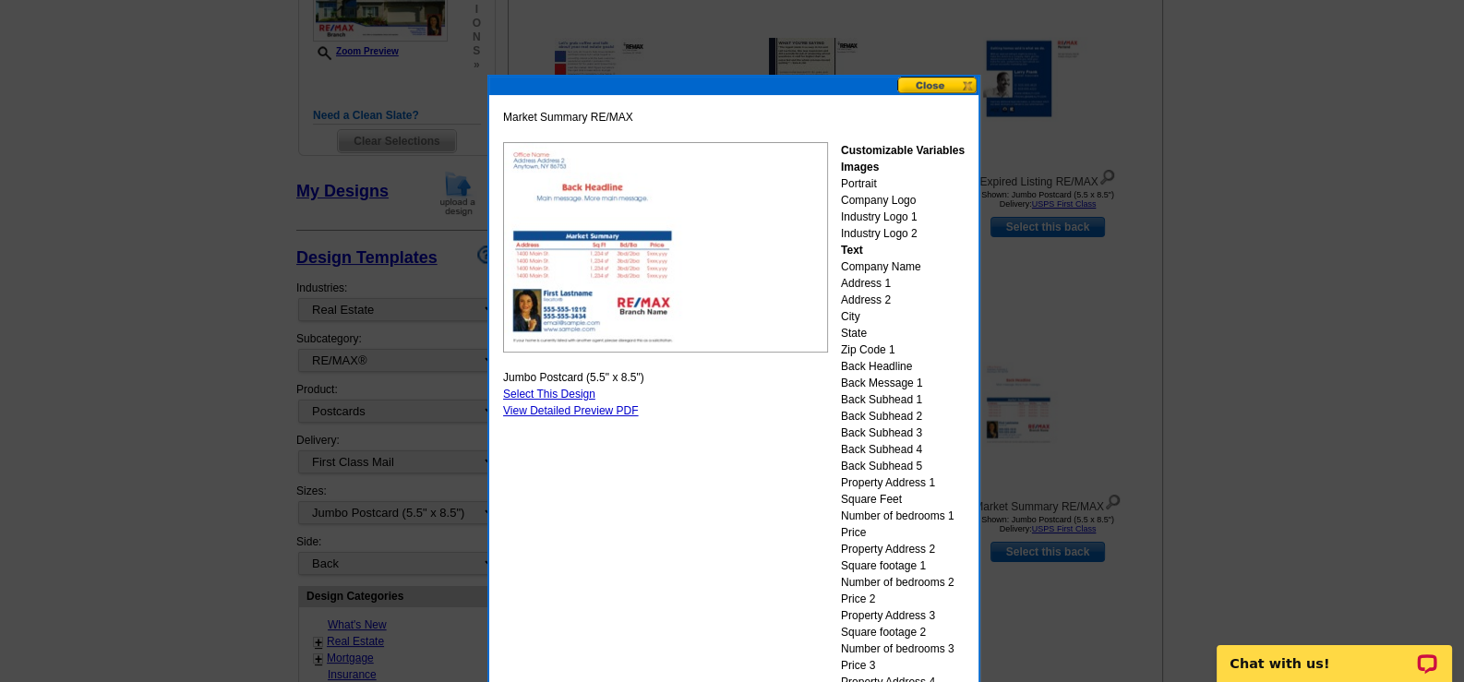
click at [923, 79] on button at bounding box center [937, 86] width 81 height 18
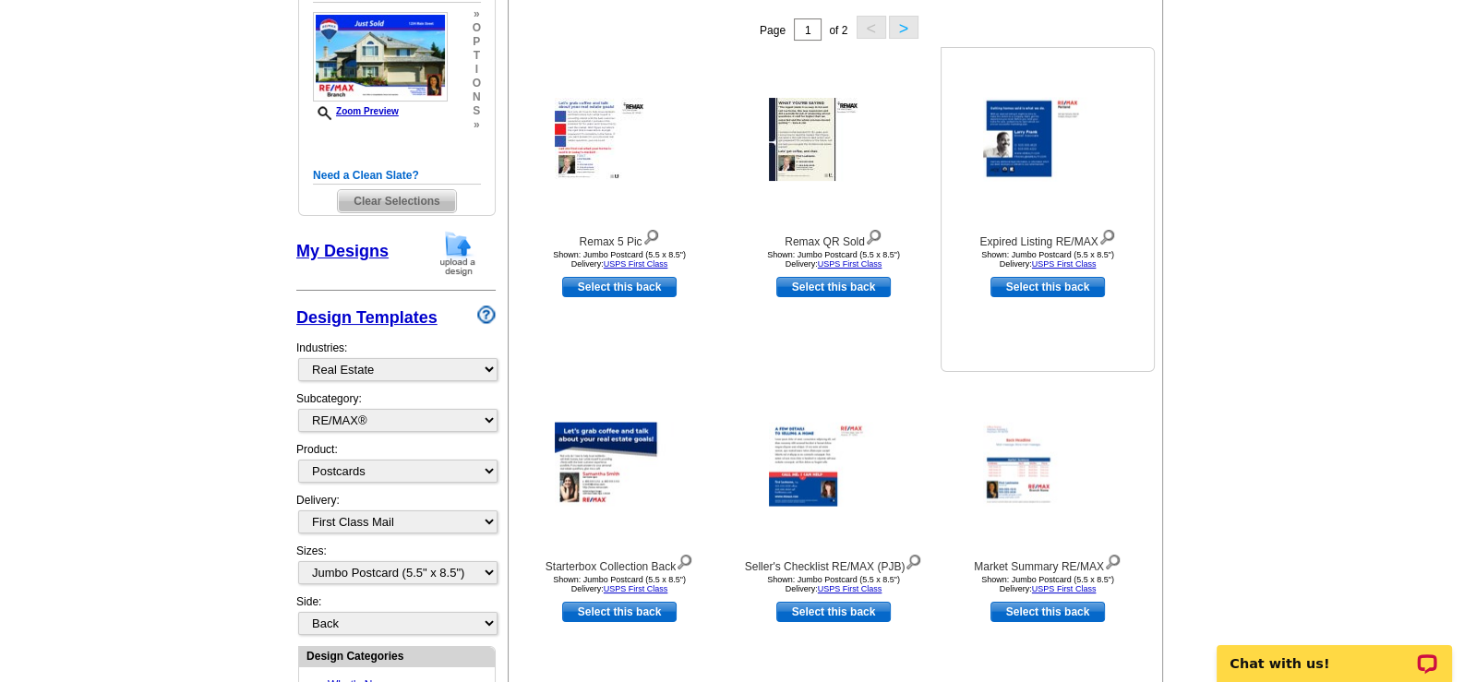
scroll to position [184, 0]
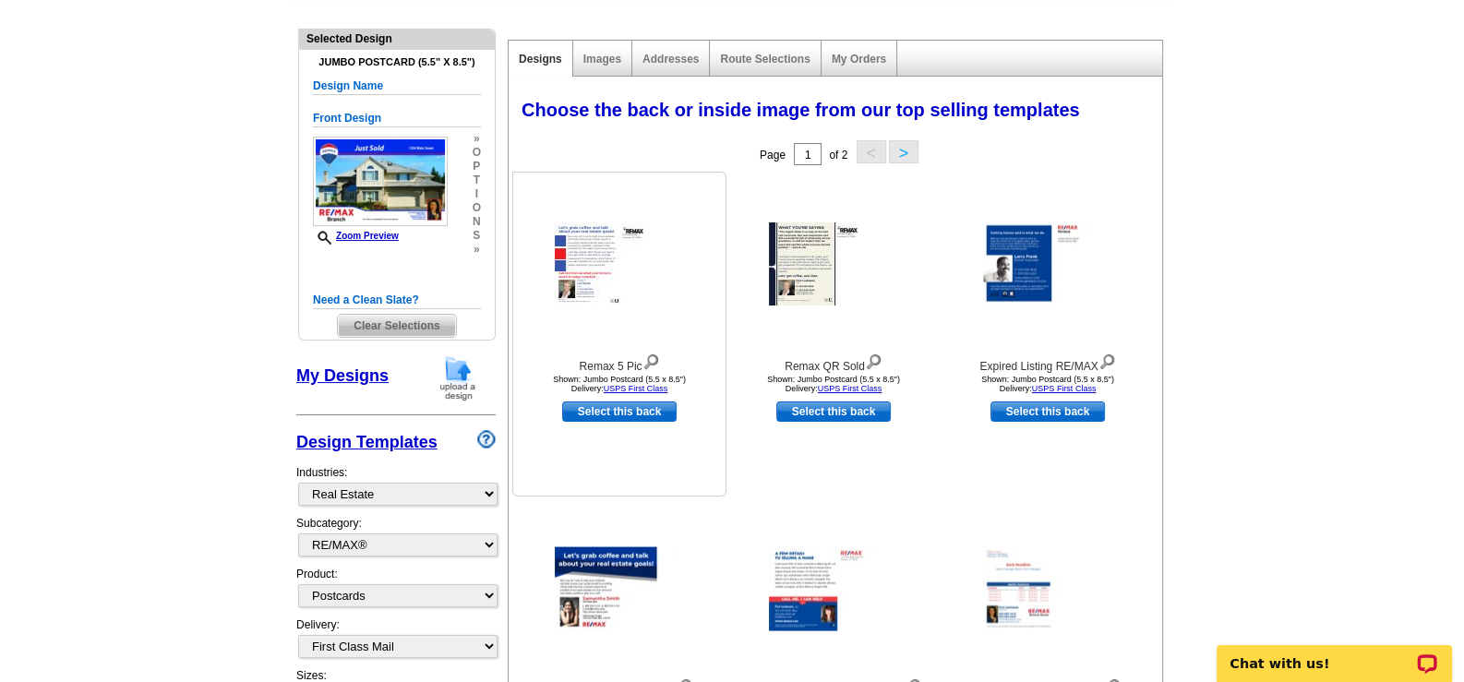
click at [601, 254] on img at bounding box center [619, 263] width 129 height 83
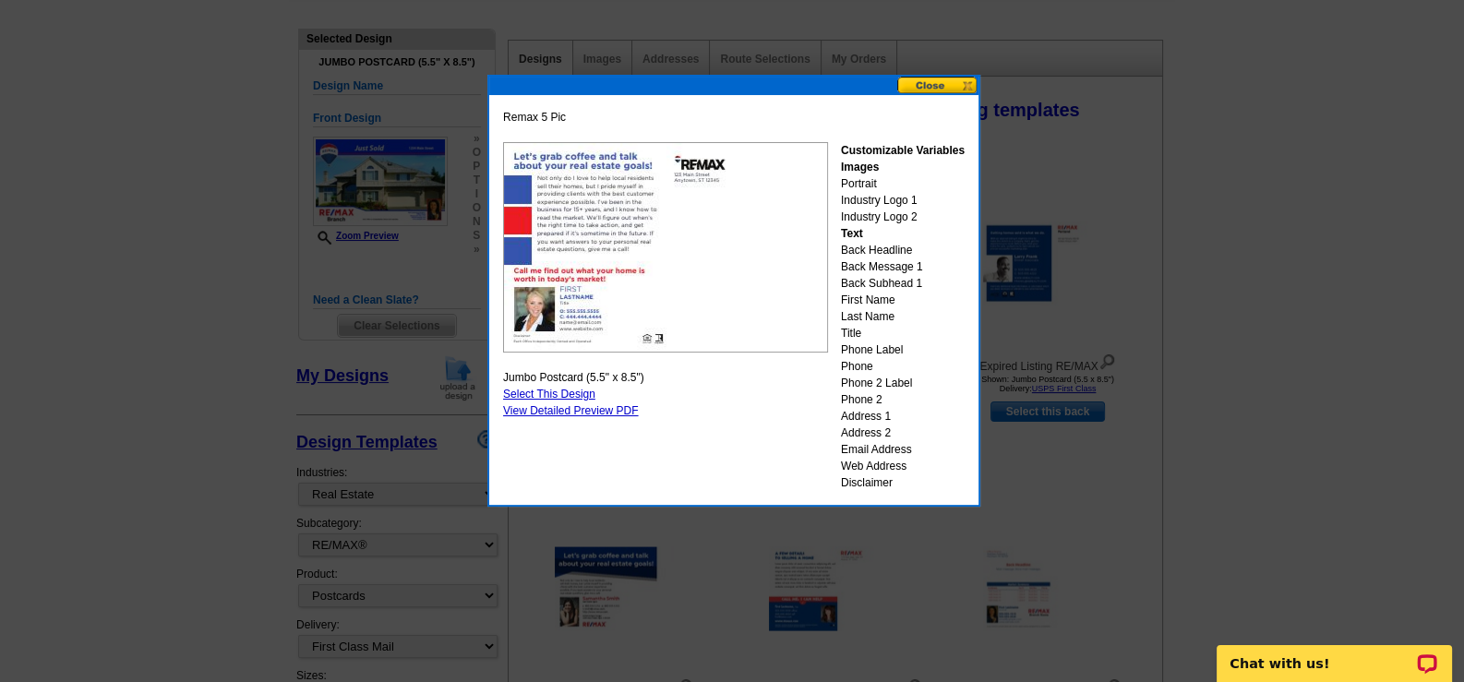
click at [915, 81] on button at bounding box center [937, 86] width 81 height 18
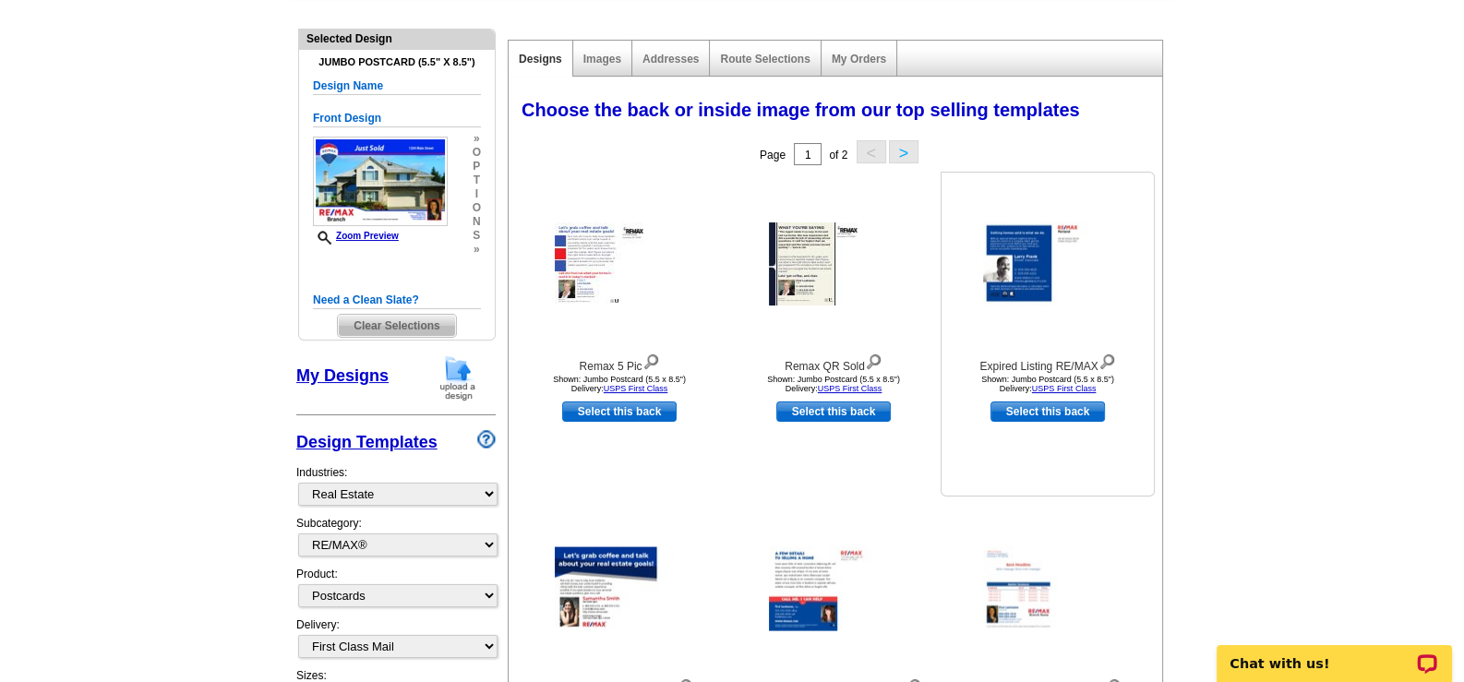
click at [1046, 257] on img at bounding box center [1047, 264] width 129 height 84
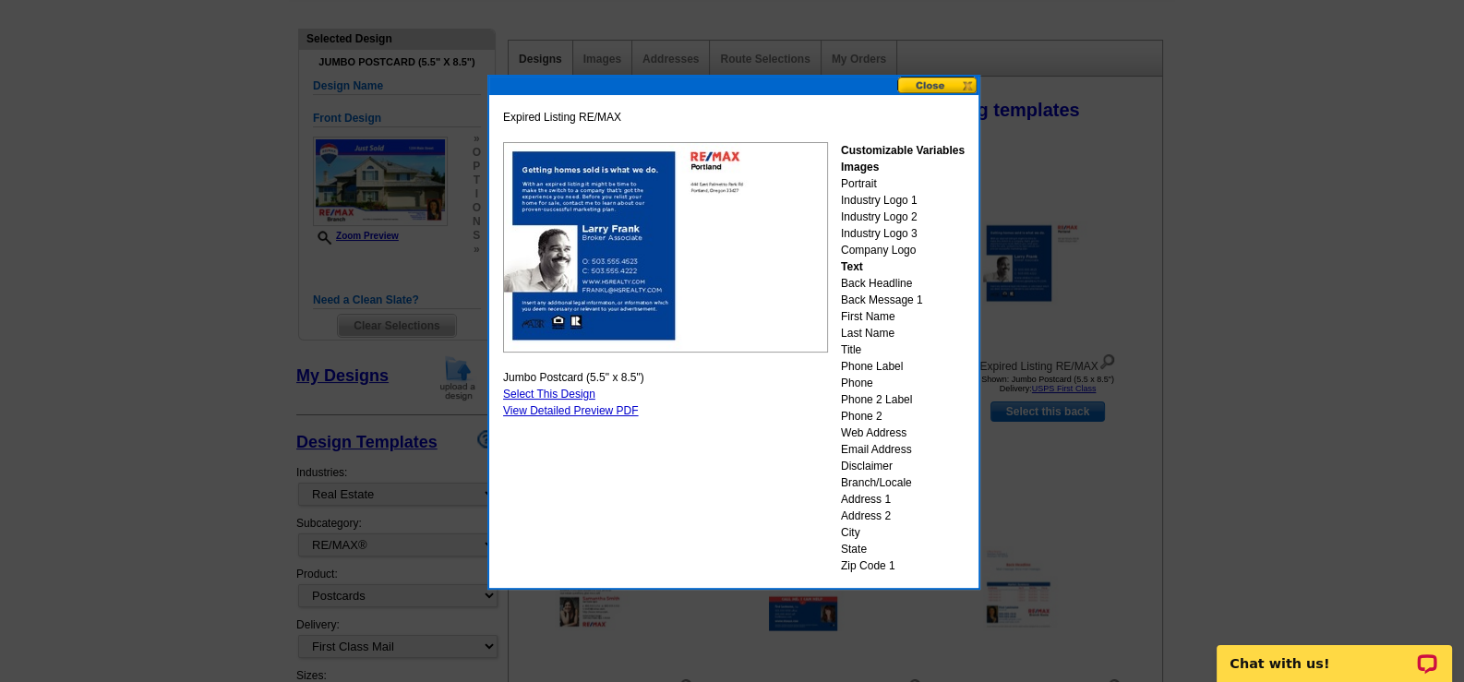
click at [563, 388] on link "Select This Design" at bounding box center [549, 394] width 92 height 13
select select "front"
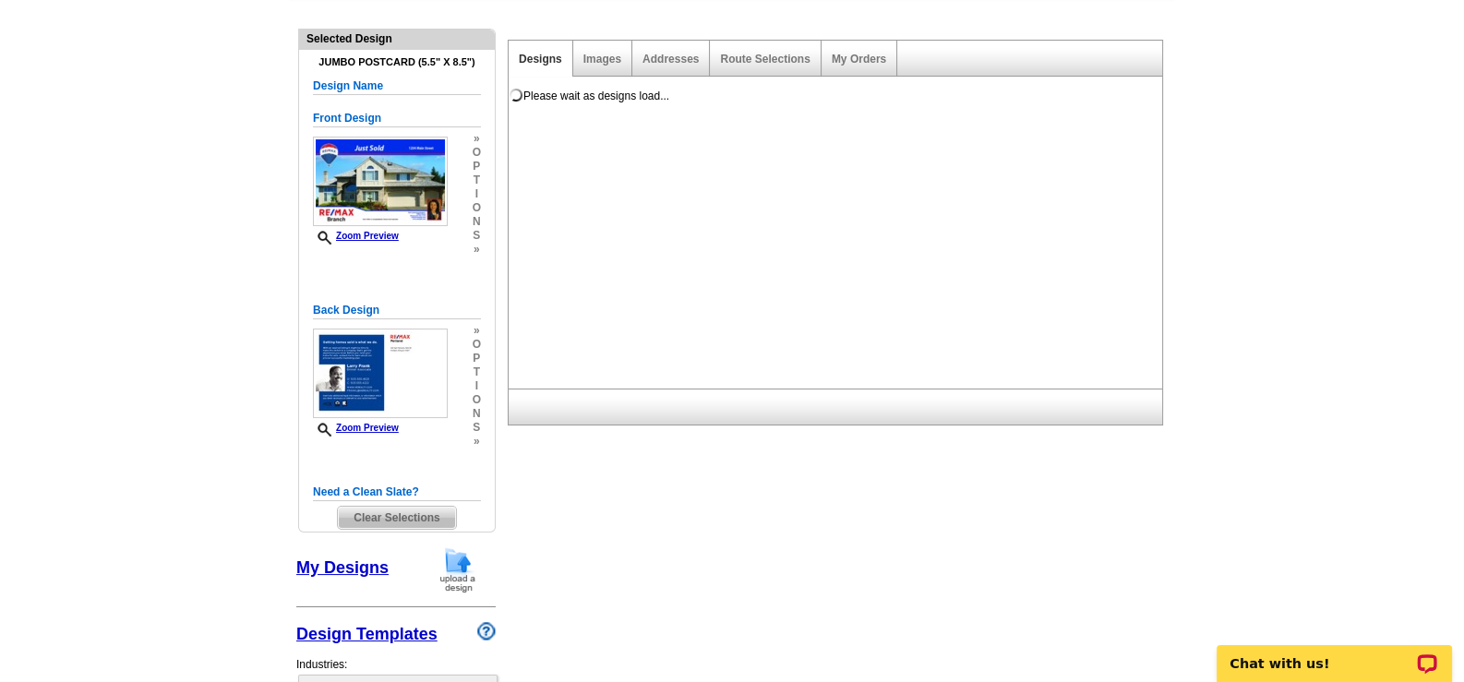
scroll to position [0, 0]
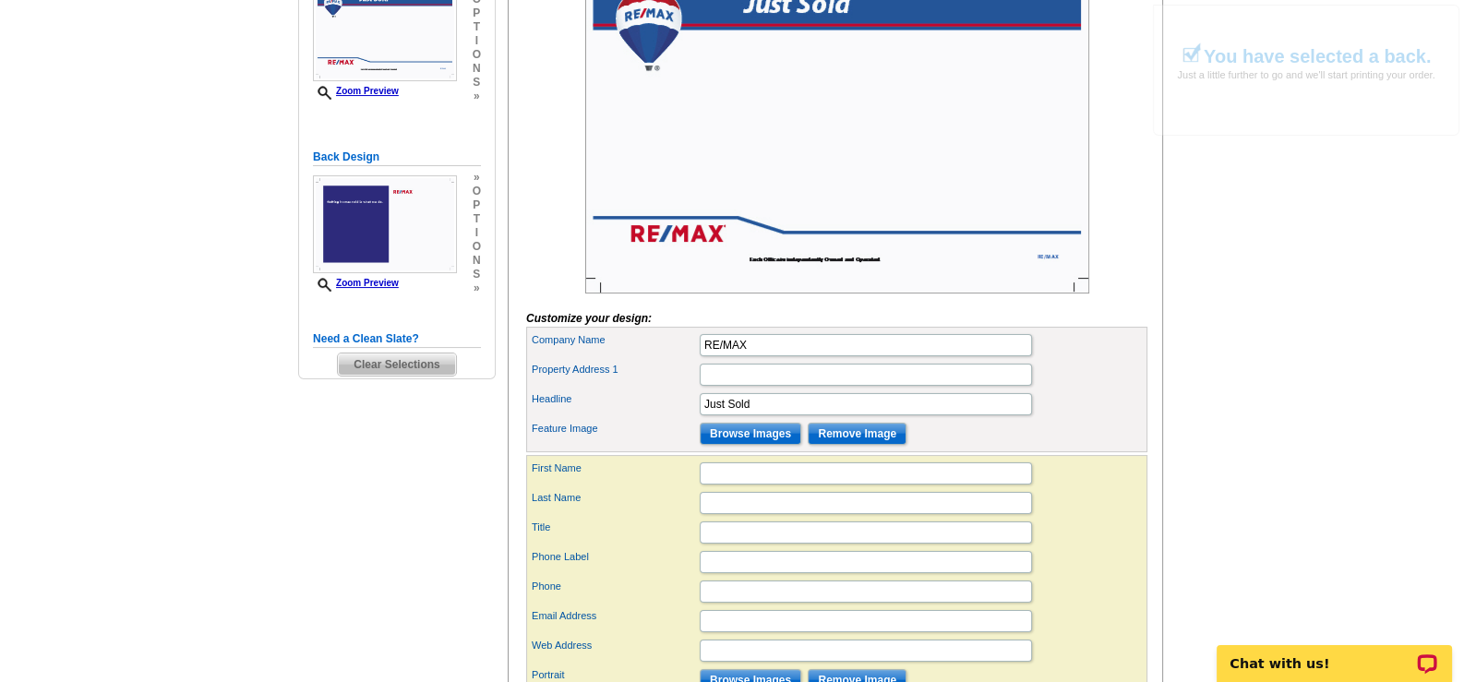
scroll to position [368, 0]
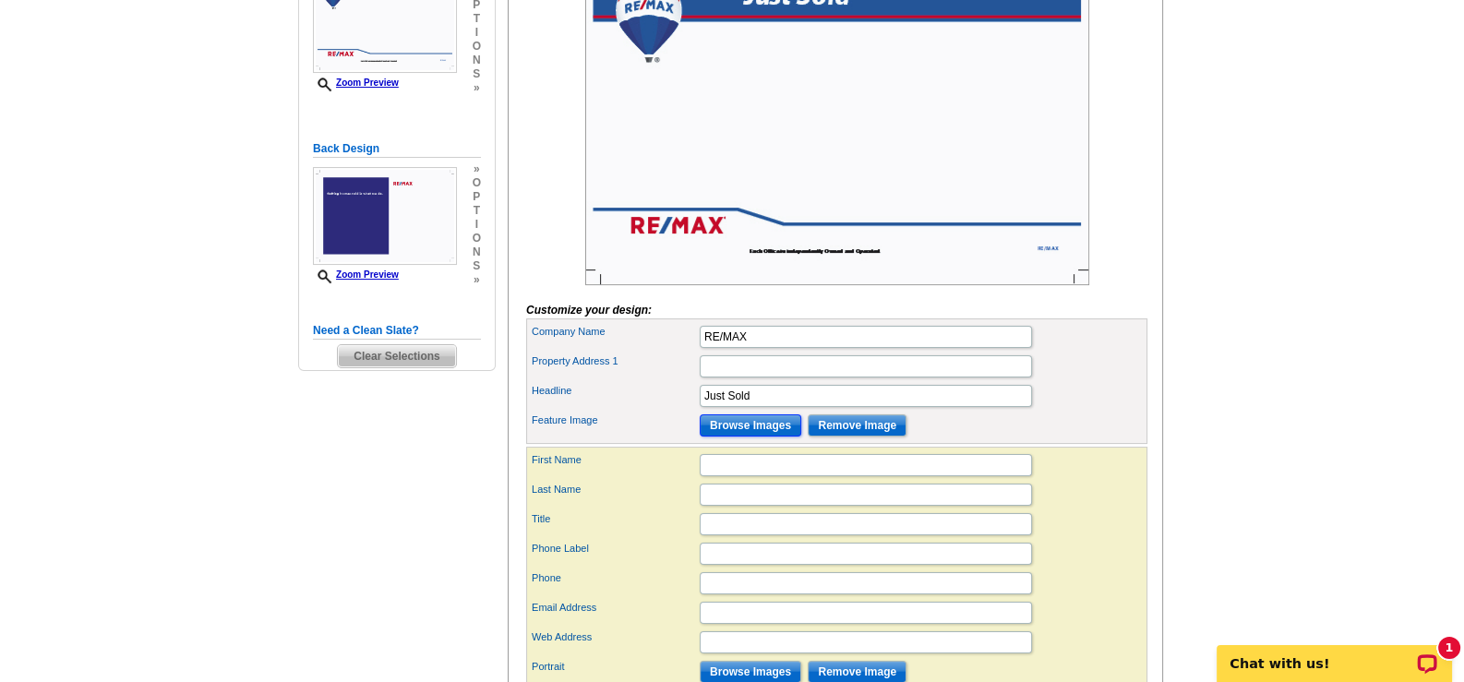
click at [769, 437] on input "Browse Images" at bounding box center [751, 425] width 102 height 22
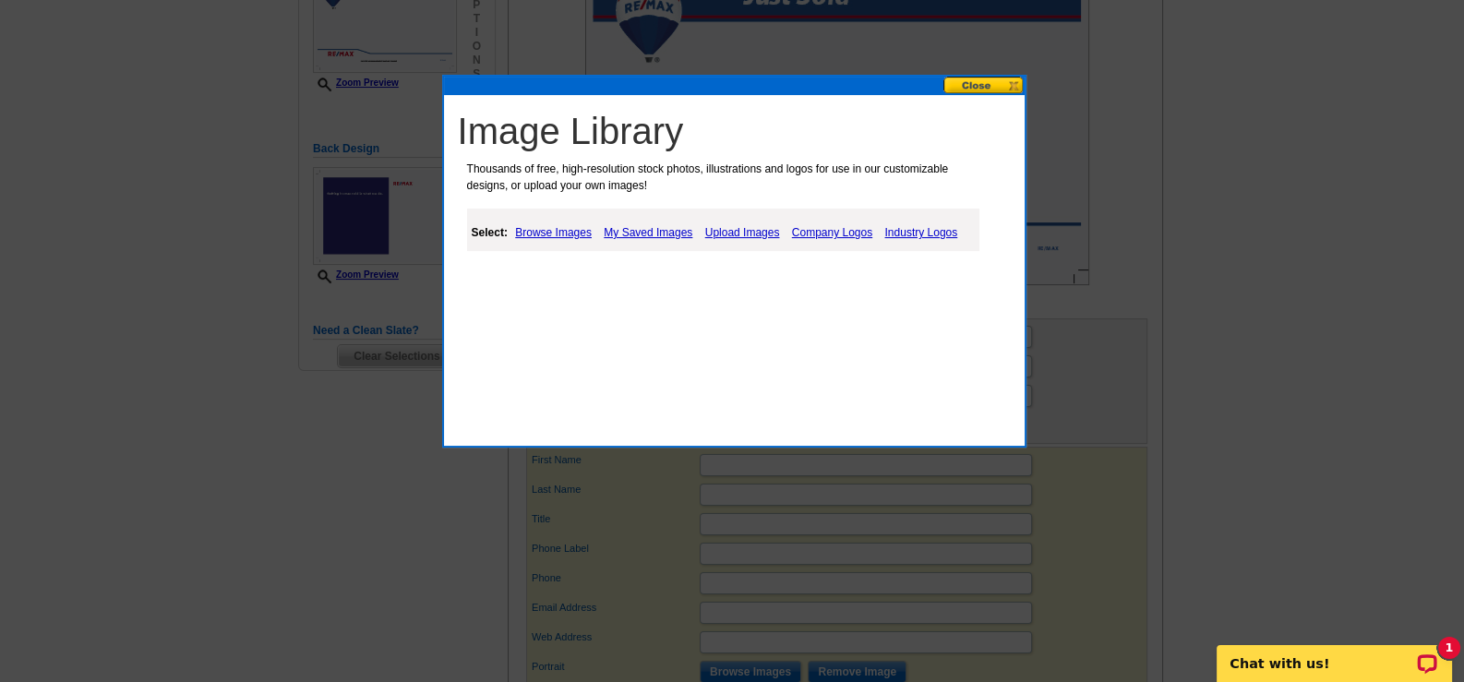
click at [752, 227] on link "Upload Images" at bounding box center [743, 233] width 84 height 22
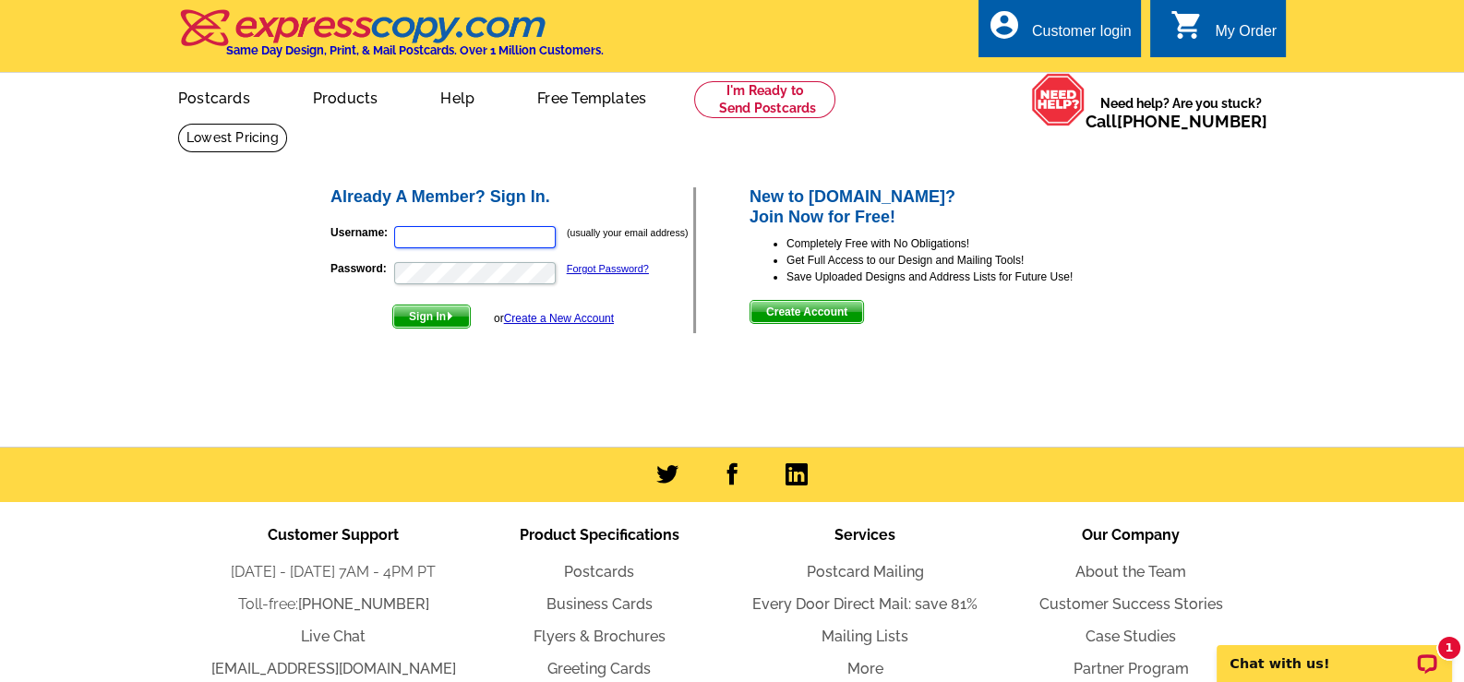
type input "grm4942@gmail.com"
click at [448, 320] on span "Sign In" at bounding box center [431, 316] width 77 height 22
